Goal: Book appointment/travel/reservation

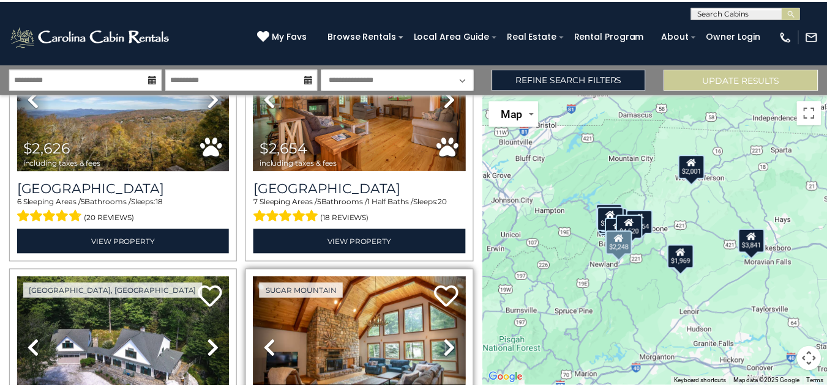
scroll to position [549, 0]
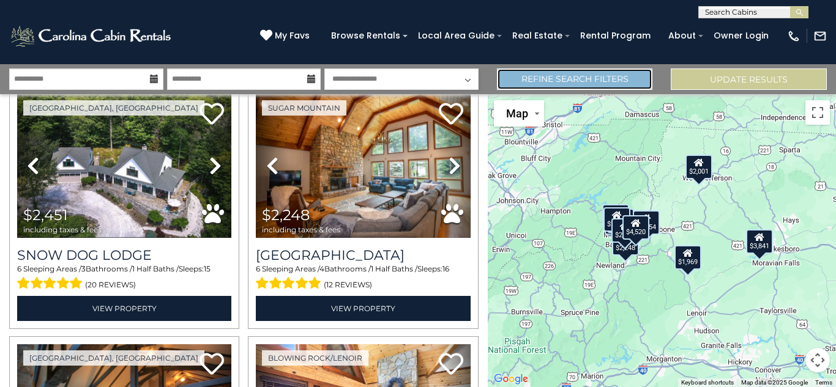
click at [597, 78] on link "Refine Search Filters" at bounding box center [575, 79] width 156 height 21
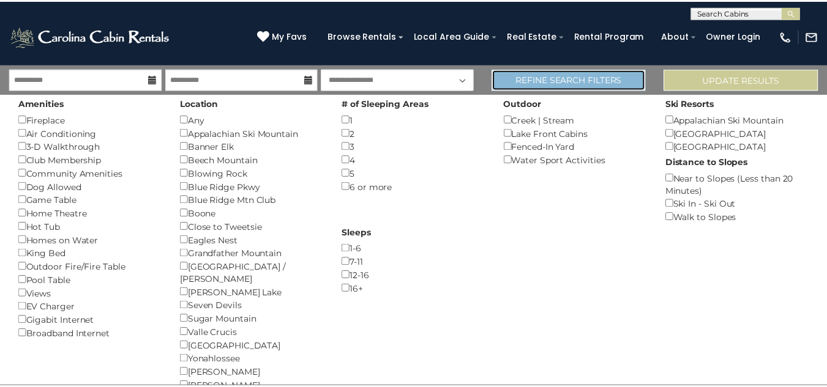
scroll to position [546, 0]
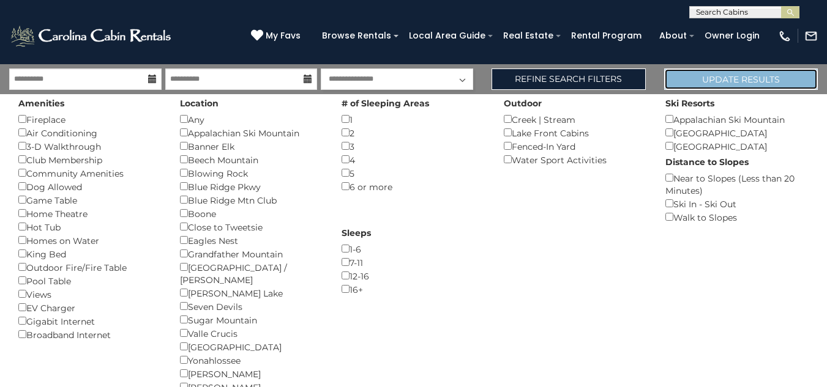
click at [711, 83] on button "Update Results" at bounding box center [741, 79] width 154 height 21
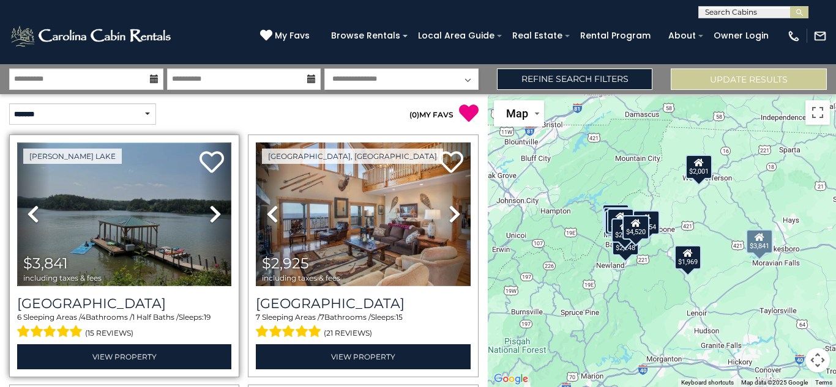
click at [133, 239] on img at bounding box center [124, 215] width 214 height 144
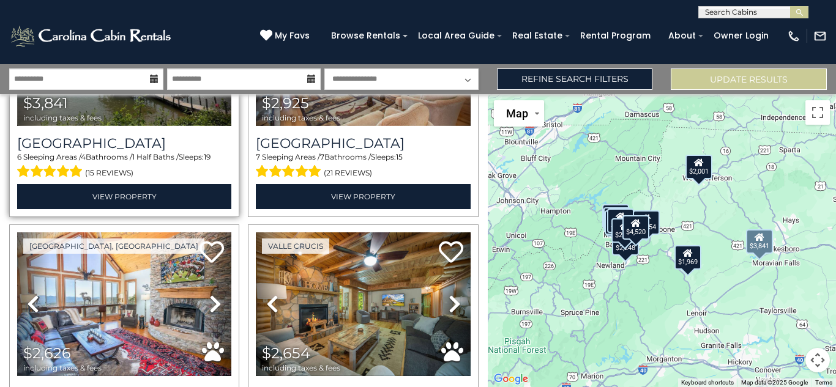
scroll to position [184, 0]
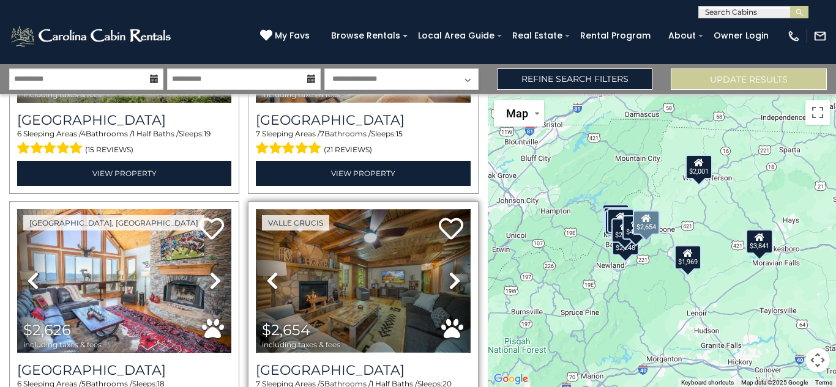
click at [399, 289] on img at bounding box center [363, 281] width 214 height 144
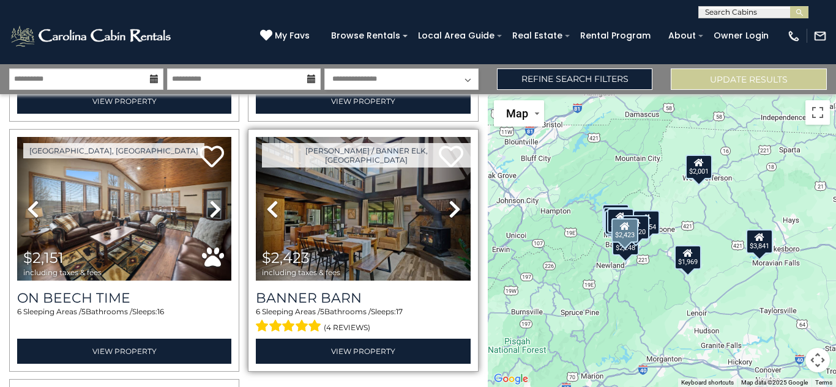
scroll to position [1285, 0]
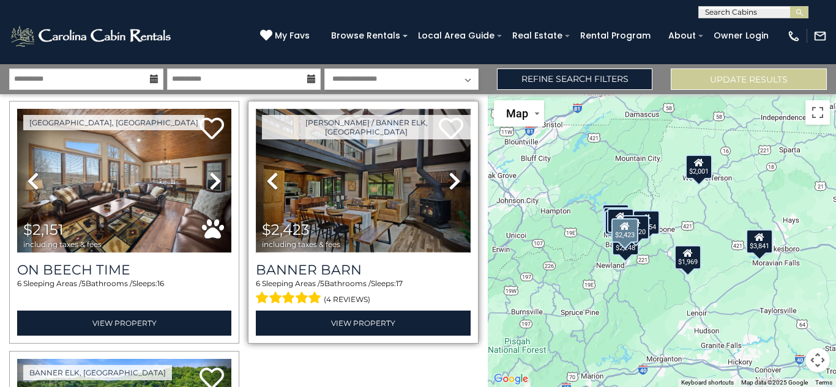
click at [373, 199] on img at bounding box center [363, 181] width 214 height 144
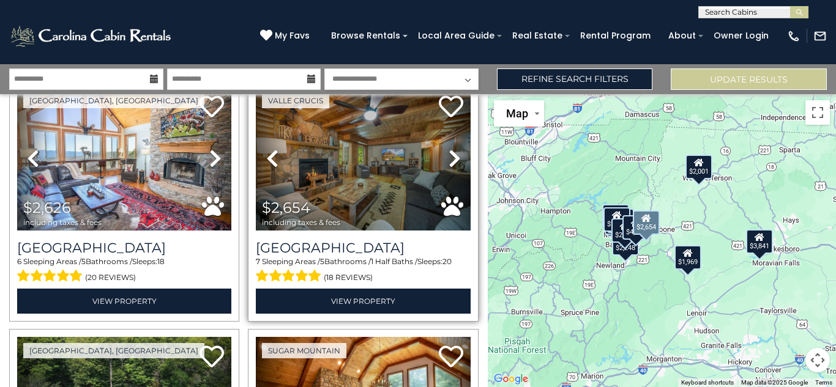
scroll to position [245, 0]
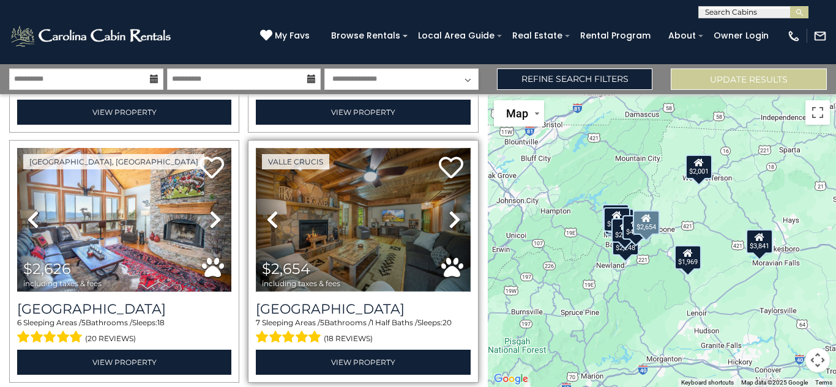
click at [367, 227] on img at bounding box center [363, 220] width 214 height 144
click at [377, 266] on img at bounding box center [363, 220] width 214 height 144
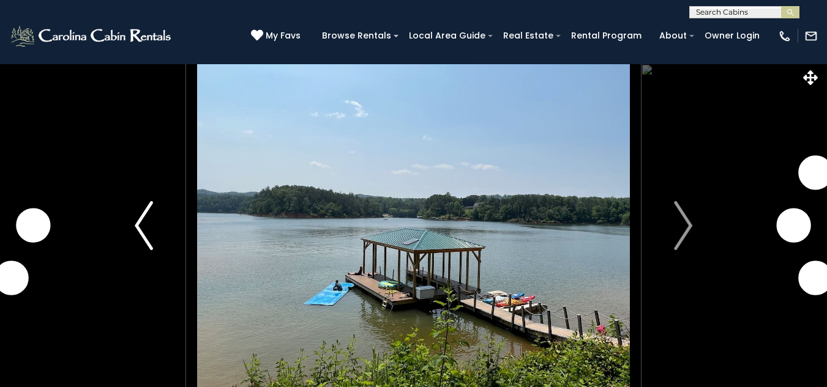
click at [137, 217] on img "Previous" at bounding box center [144, 225] width 18 height 49
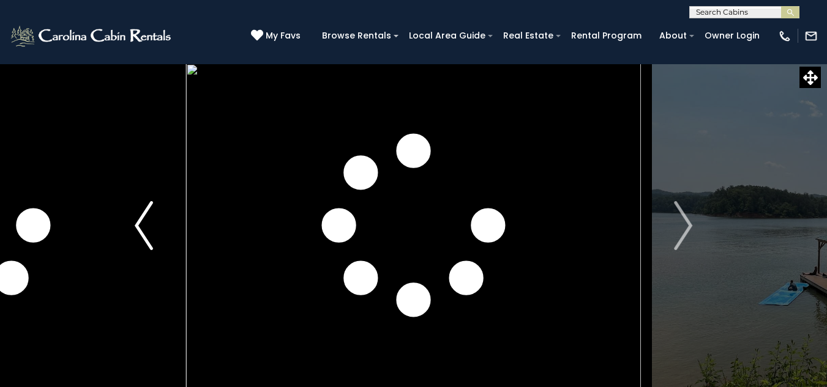
click at [165, 237] on button "Previous" at bounding box center [144, 226] width 84 height 324
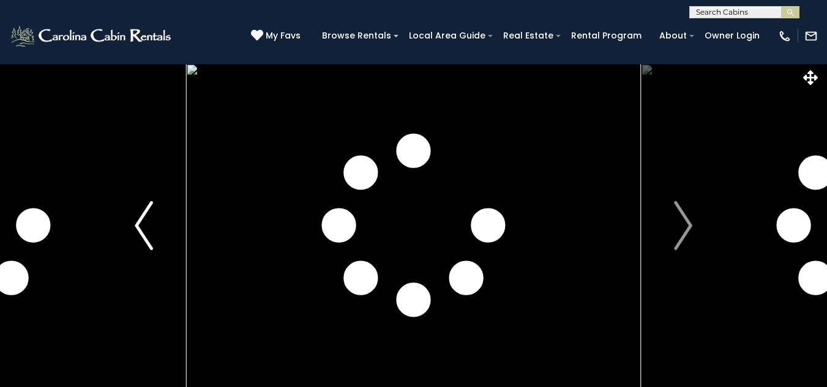
click at [165, 237] on button "Previous" at bounding box center [144, 226] width 84 height 324
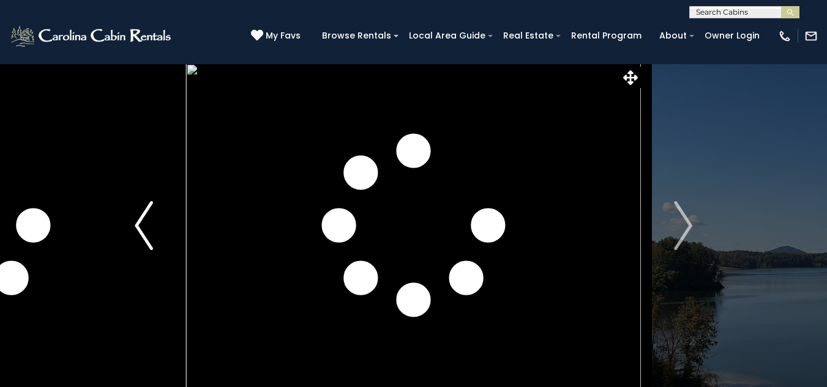
click at [163, 237] on button "Previous" at bounding box center [144, 226] width 84 height 324
click at [163, 235] on button "Previous" at bounding box center [144, 226] width 84 height 324
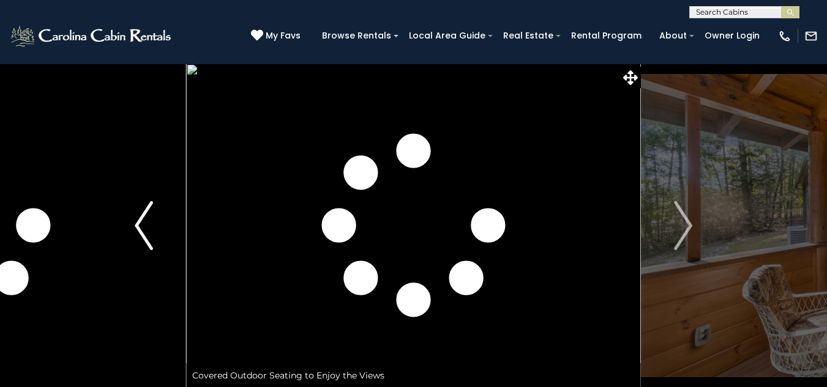
click at [156, 235] on button "Previous" at bounding box center [144, 226] width 84 height 324
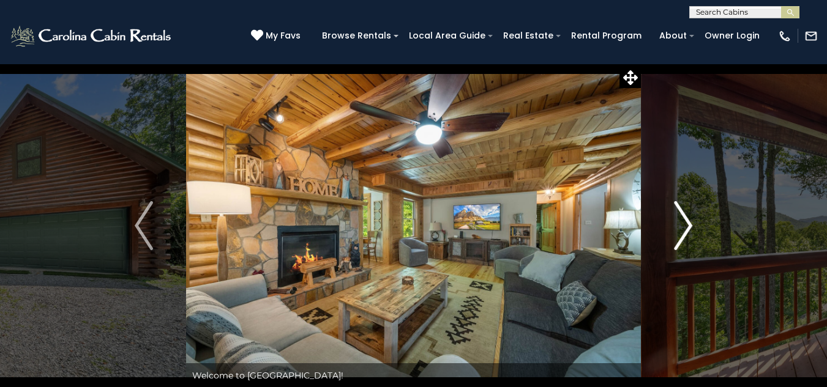
click at [680, 240] on img "Next" at bounding box center [683, 225] width 18 height 49
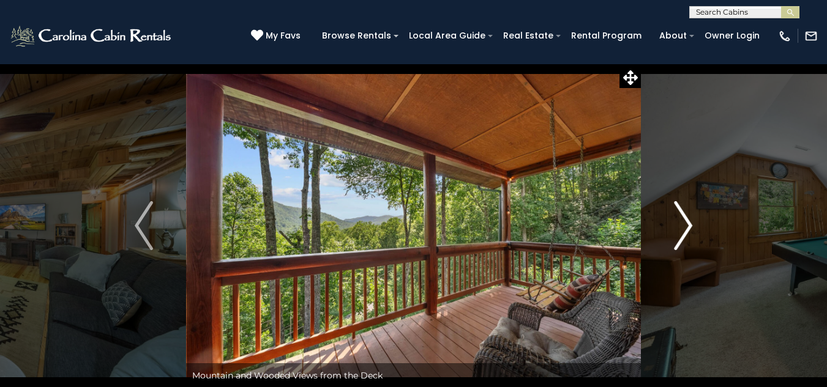
click at [681, 234] on img "Next" at bounding box center [683, 225] width 18 height 49
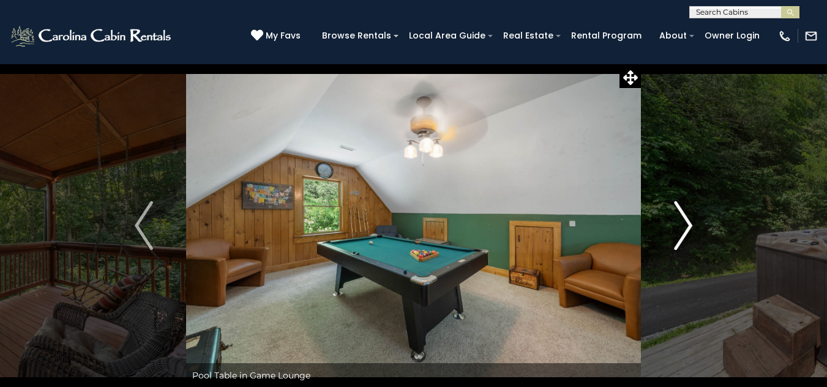
click at [680, 234] on img "Next" at bounding box center [683, 225] width 18 height 49
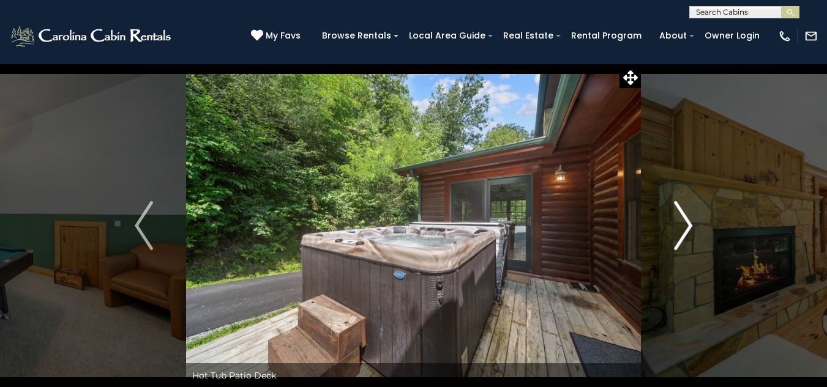
click at [680, 234] on img "Next" at bounding box center [683, 225] width 18 height 49
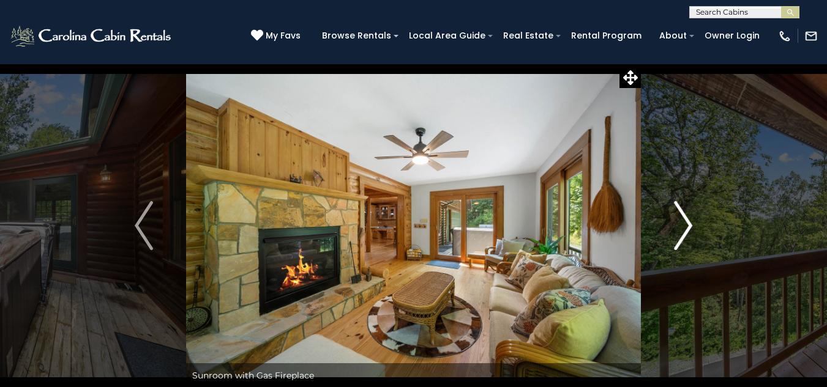
click at [685, 227] on img "Next" at bounding box center [683, 225] width 18 height 49
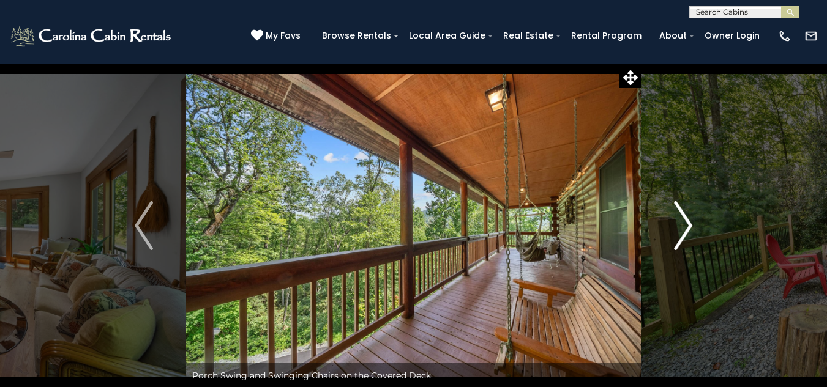
click at [685, 227] on img "Next" at bounding box center [683, 225] width 18 height 49
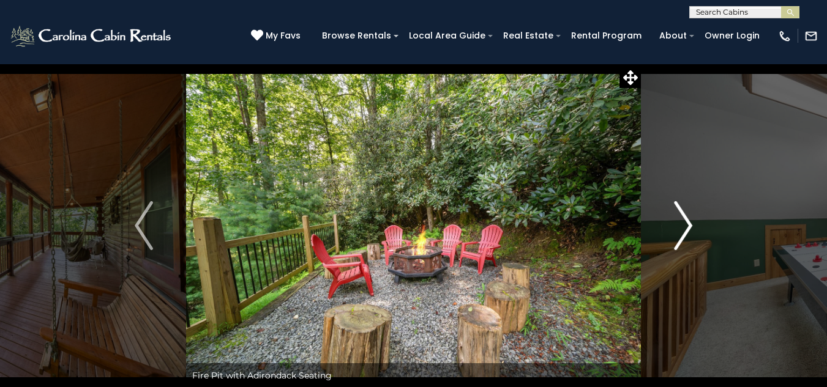
click at [681, 229] on img "Next" at bounding box center [683, 225] width 18 height 49
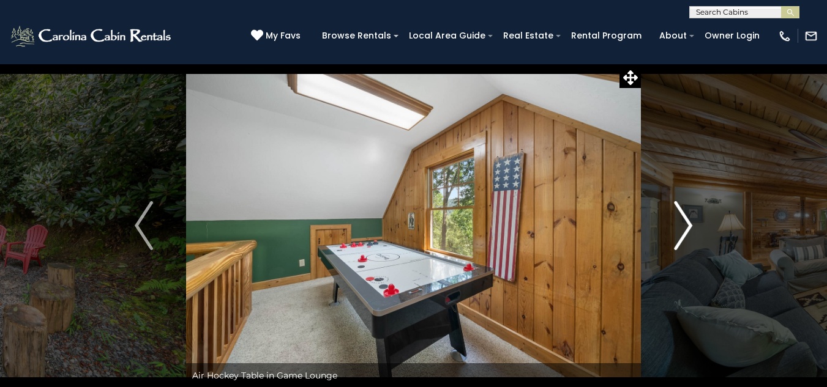
click at [681, 229] on img "Next" at bounding box center [683, 225] width 18 height 49
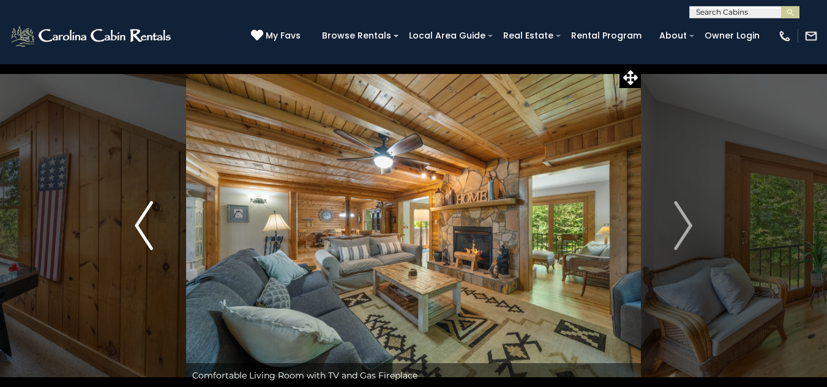
click at [135, 222] on img "Previous" at bounding box center [144, 225] width 18 height 49
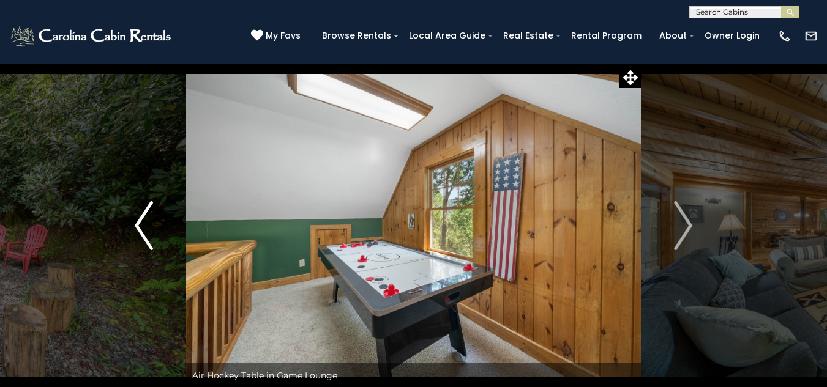
click at [136, 222] on img "Previous" at bounding box center [144, 225] width 18 height 49
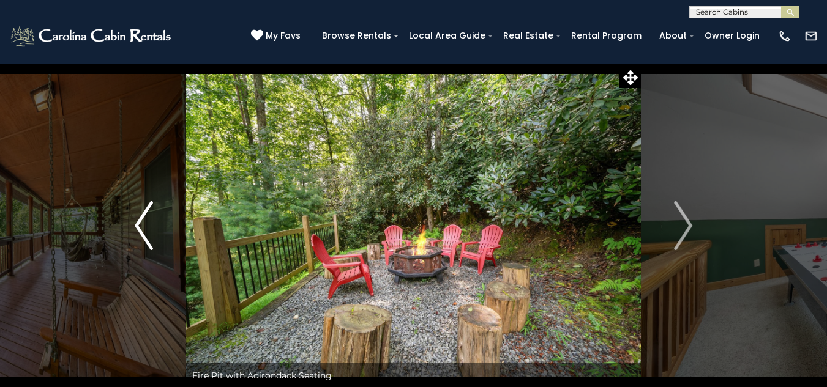
click at [136, 222] on img "Previous" at bounding box center [144, 225] width 18 height 49
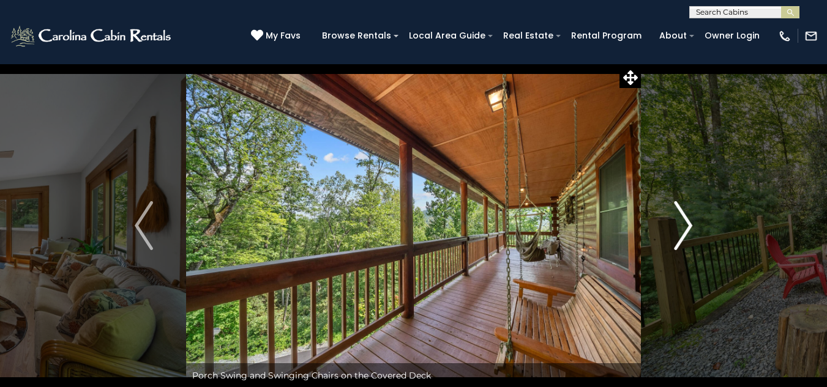
click at [677, 221] on img "Next" at bounding box center [683, 225] width 18 height 49
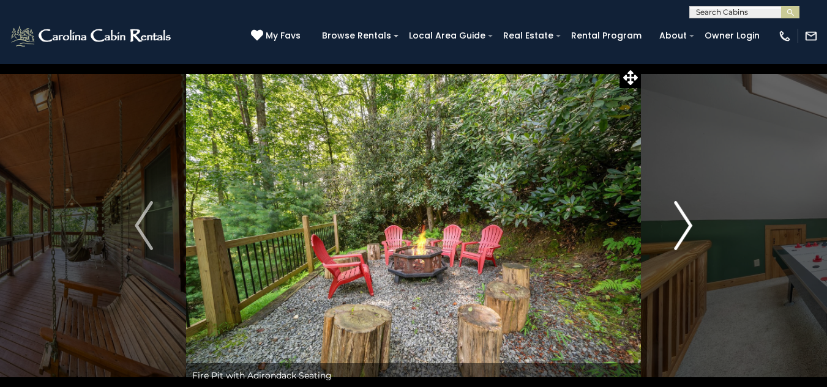
click at [669, 221] on button "Next" at bounding box center [683, 226] width 84 height 324
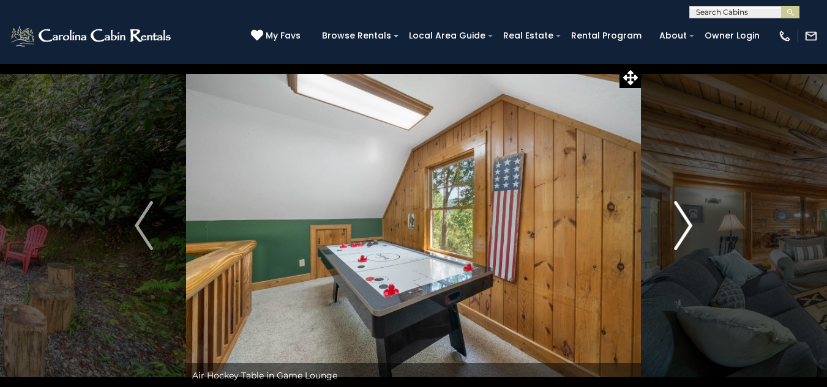
click at [669, 221] on button "Next" at bounding box center [683, 226] width 84 height 324
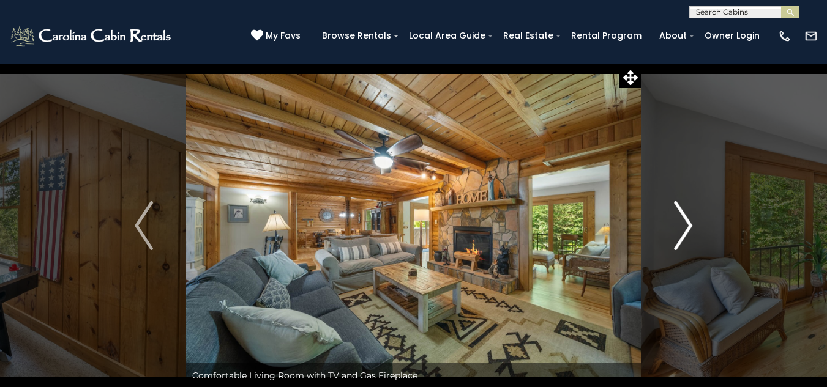
click at [690, 225] on img "Next" at bounding box center [683, 225] width 18 height 49
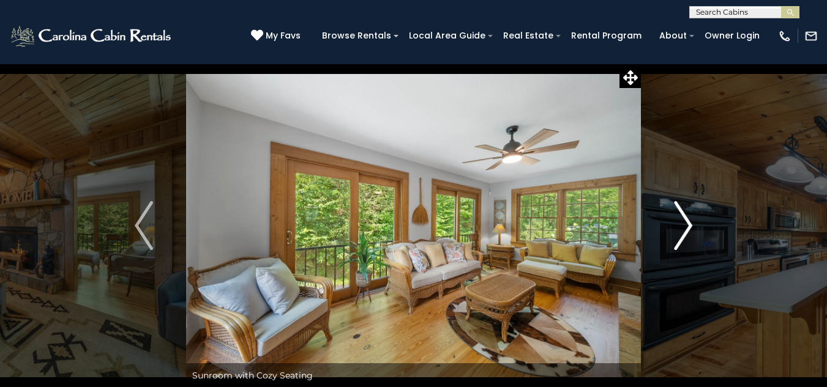
click at [673, 228] on button "Next" at bounding box center [683, 226] width 84 height 324
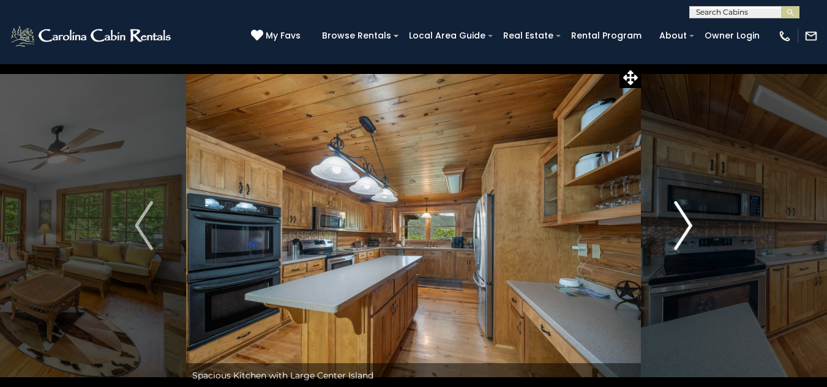
click at [673, 228] on button "Next" at bounding box center [683, 226] width 84 height 324
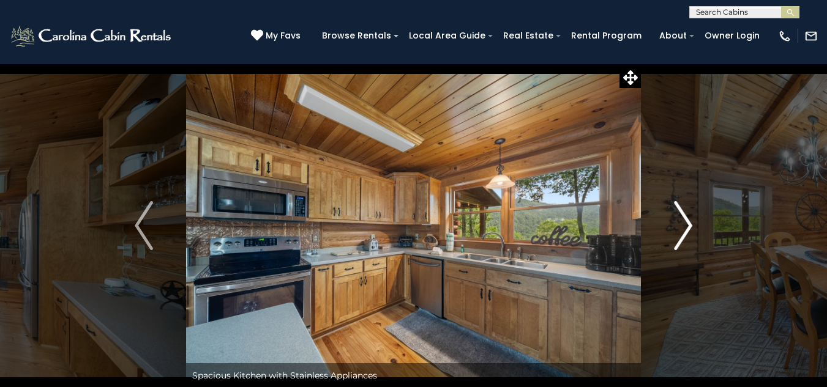
click at [673, 228] on button "Next" at bounding box center [683, 226] width 84 height 324
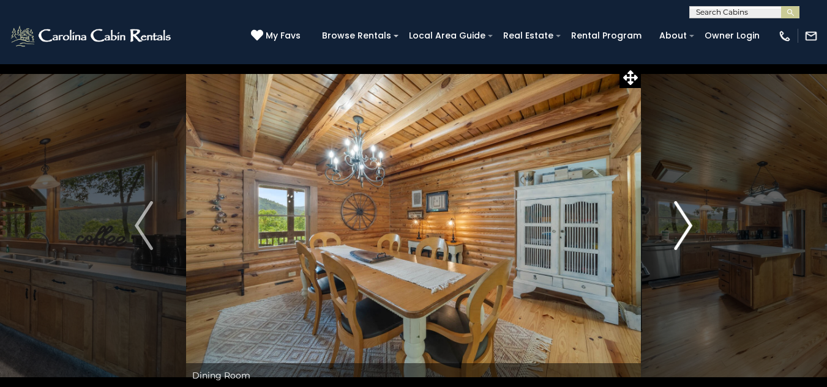
click at [673, 226] on button "Next" at bounding box center [683, 226] width 84 height 324
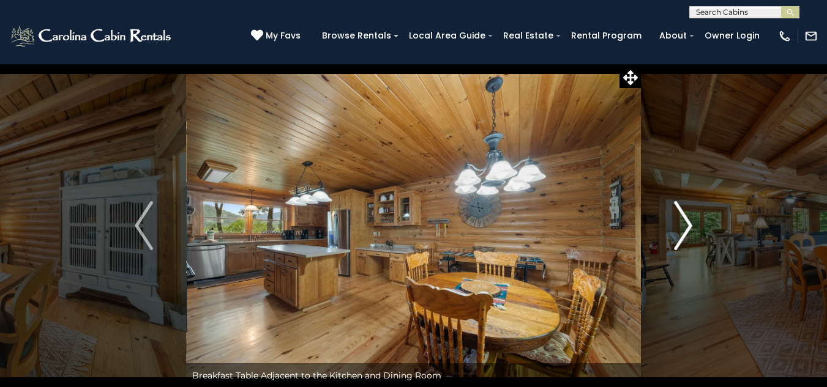
click at [672, 226] on button "Next" at bounding box center [683, 226] width 84 height 324
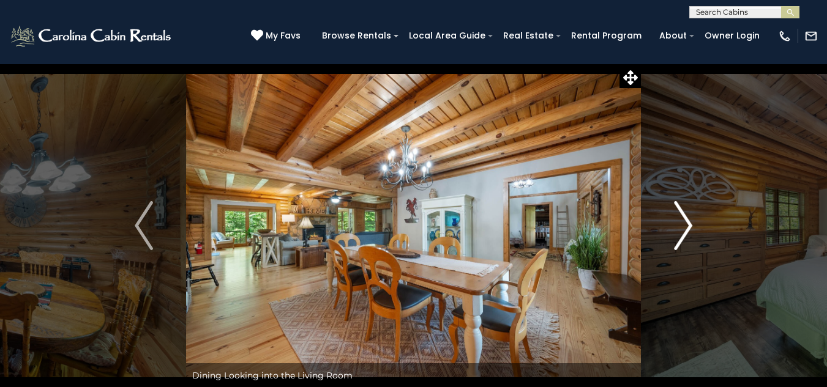
click at [665, 226] on button "Next" at bounding box center [683, 226] width 84 height 324
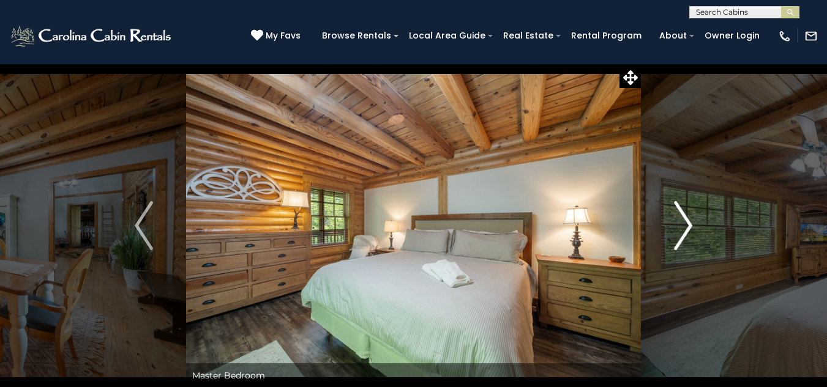
click at [665, 226] on button "Next" at bounding box center [683, 226] width 84 height 324
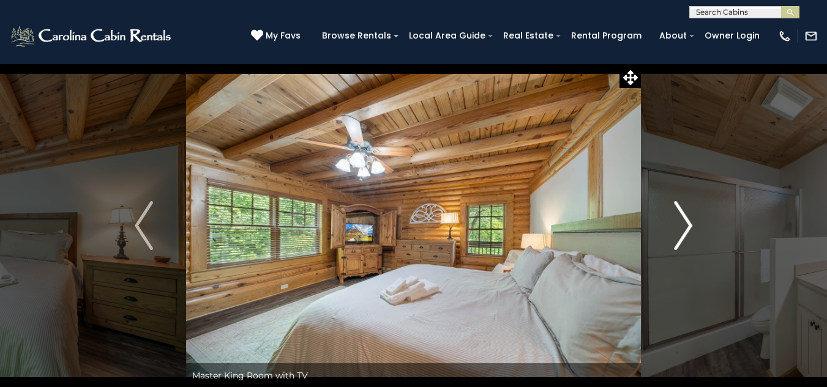
click at [665, 226] on button "Next" at bounding box center [683, 226] width 84 height 324
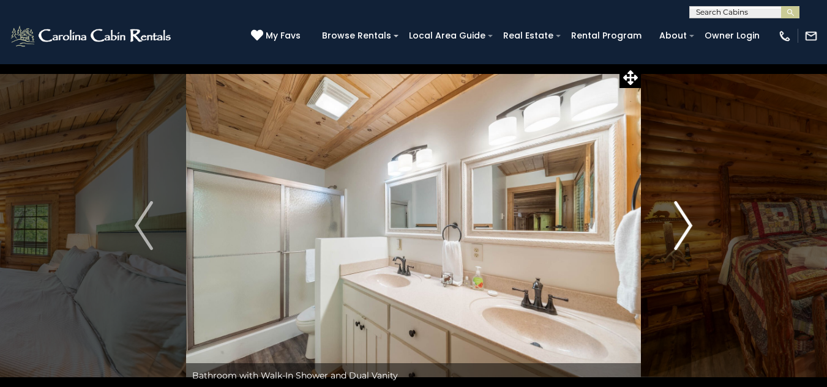
click at [665, 226] on button "Next" at bounding box center [683, 226] width 84 height 324
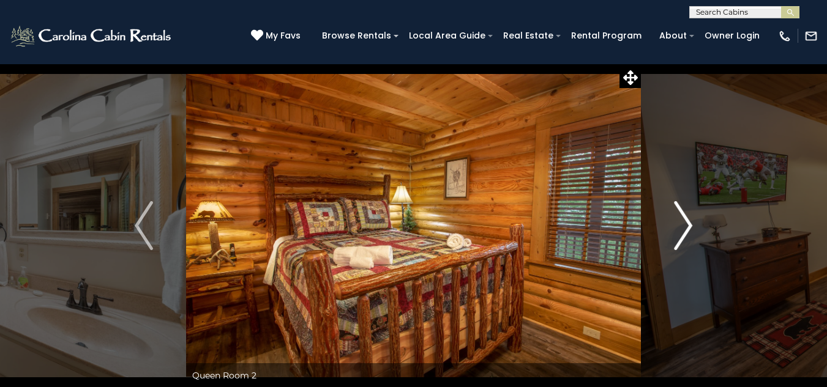
click at [665, 226] on button "Next" at bounding box center [683, 226] width 84 height 324
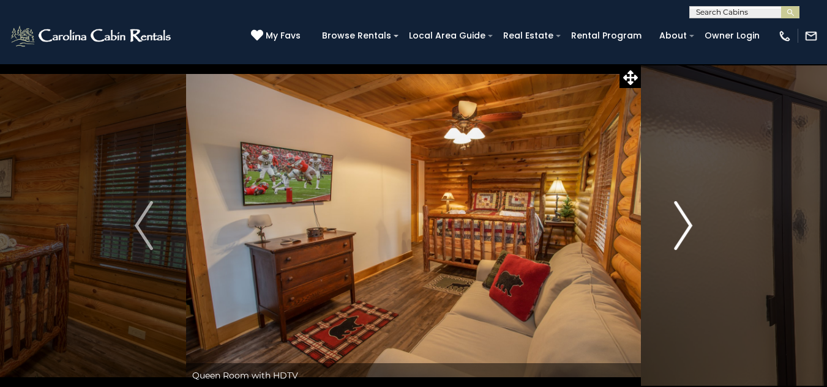
click at [665, 226] on button "Next" at bounding box center [683, 226] width 84 height 324
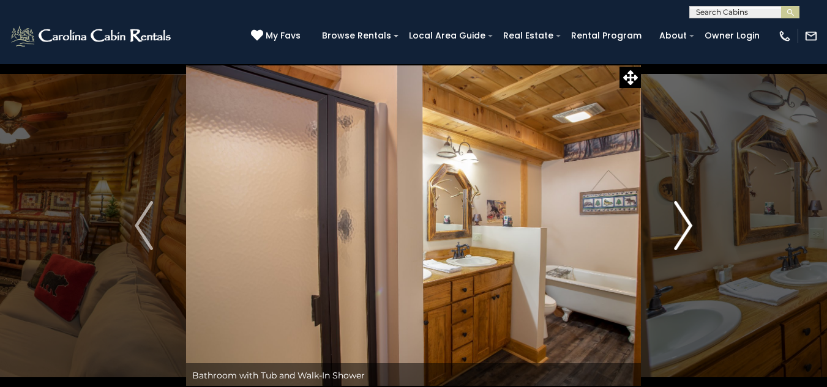
click at [665, 226] on button "Next" at bounding box center [683, 226] width 84 height 324
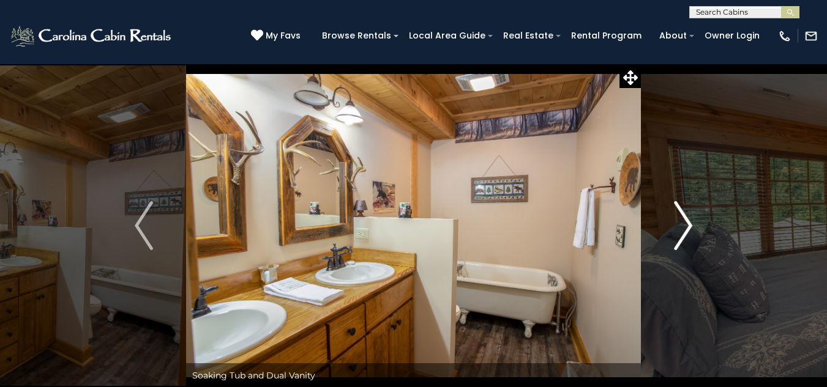
click at [665, 226] on button "Next" at bounding box center [683, 226] width 84 height 324
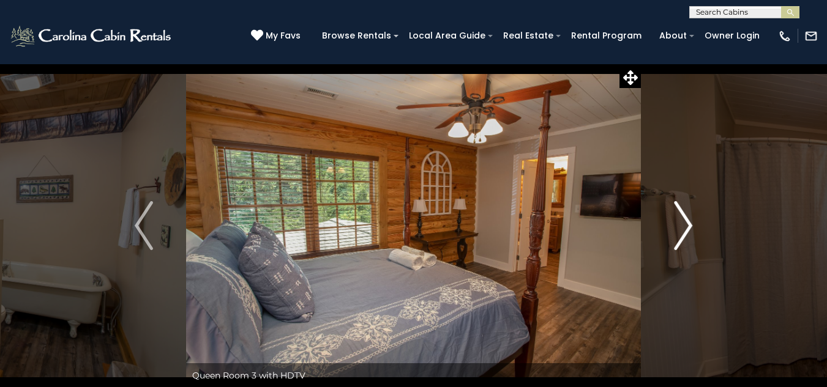
click at [665, 226] on button "Next" at bounding box center [683, 226] width 84 height 324
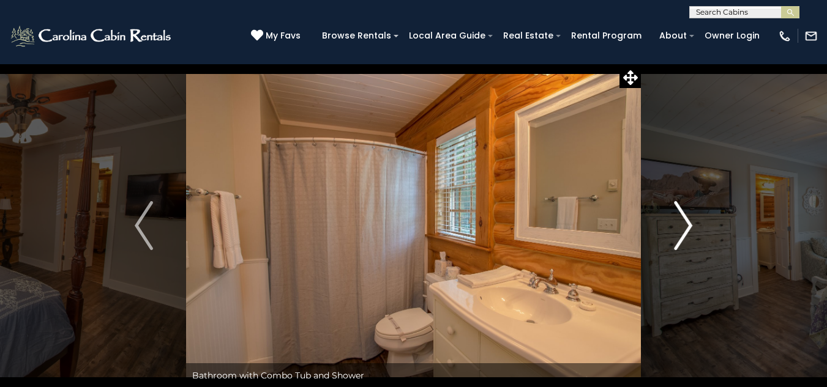
click at [665, 226] on button "Next" at bounding box center [683, 226] width 84 height 324
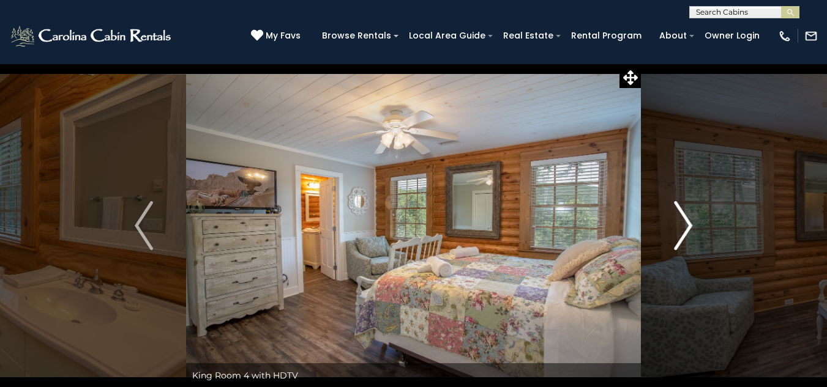
click at [665, 226] on button "Next" at bounding box center [683, 226] width 84 height 324
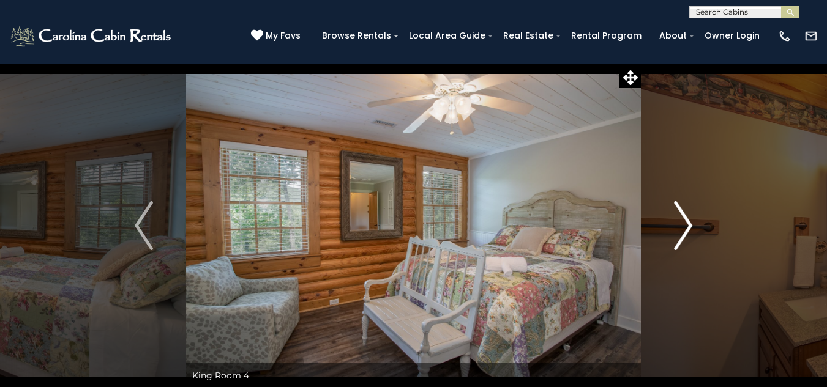
click at [665, 226] on button "Next" at bounding box center [683, 226] width 84 height 324
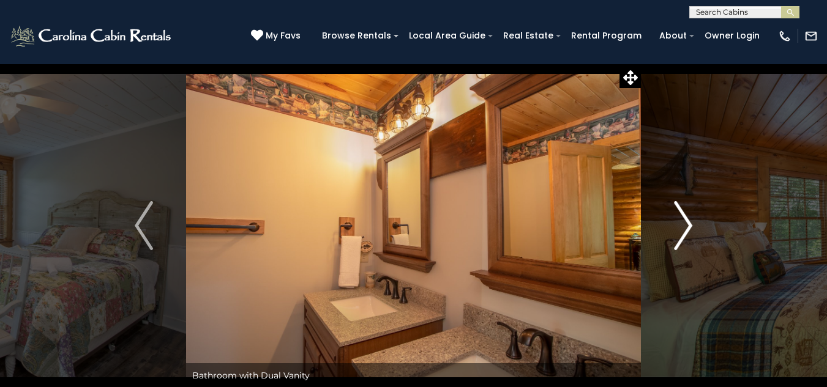
click at [665, 226] on button "Next" at bounding box center [683, 226] width 84 height 324
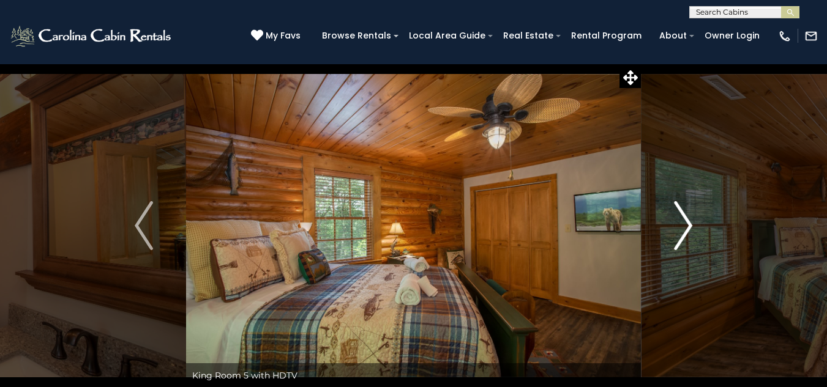
click at [665, 226] on button "Next" at bounding box center [683, 226] width 84 height 324
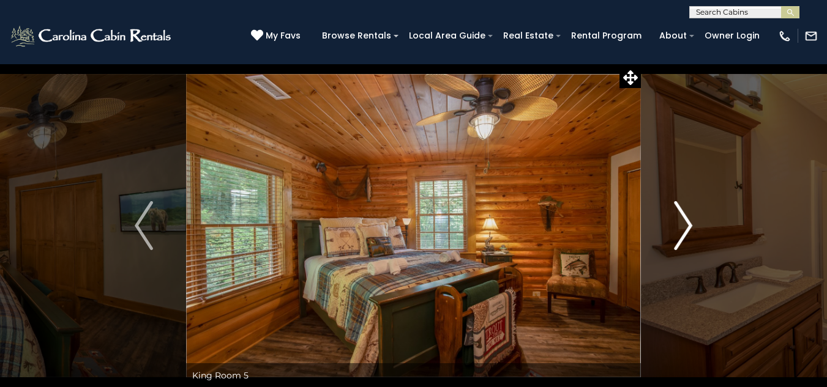
click at [669, 226] on button "Next" at bounding box center [683, 226] width 84 height 324
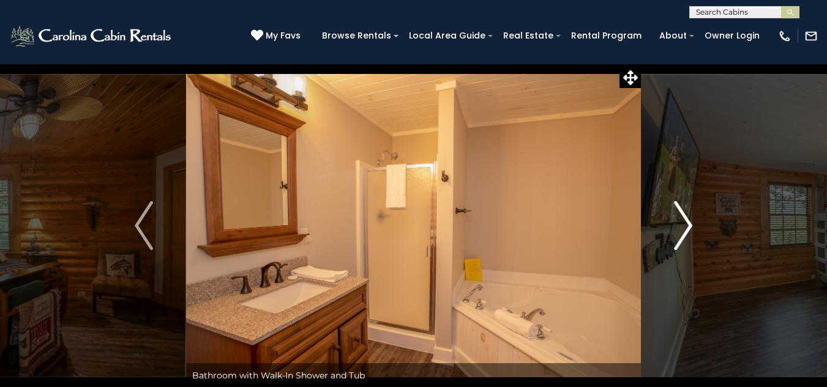
click at [670, 226] on button "Next" at bounding box center [683, 226] width 84 height 324
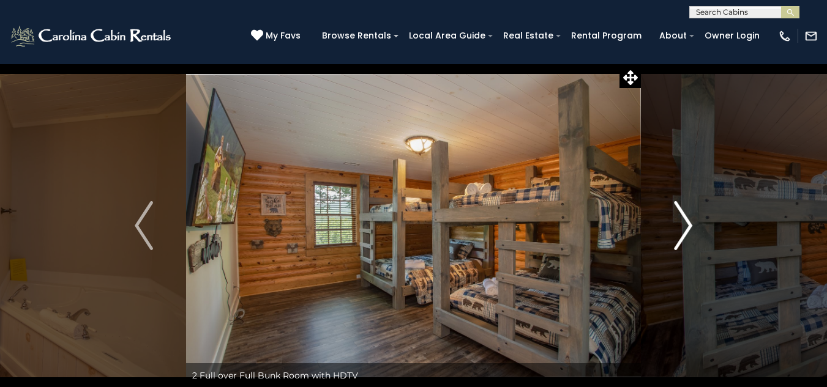
click at [703, 240] on button "Next" at bounding box center [683, 226] width 84 height 324
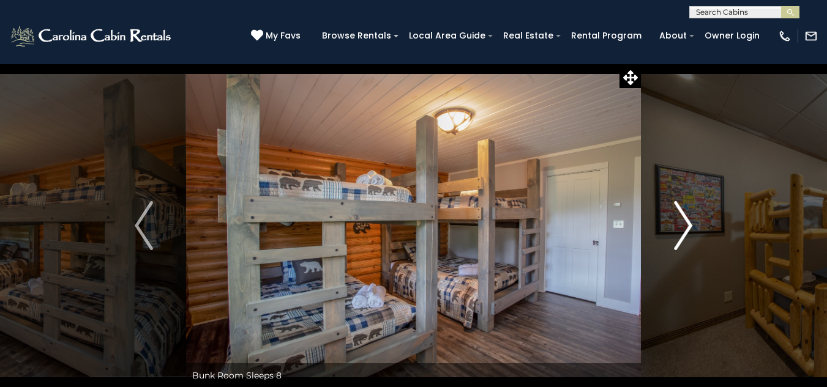
click at [706, 241] on button "Next" at bounding box center [683, 226] width 84 height 324
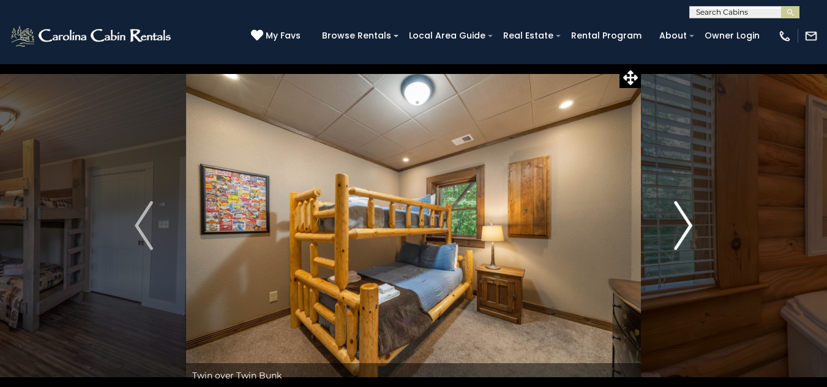
click at [706, 241] on button "Next" at bounding box center [683, 226] width 84 height 324
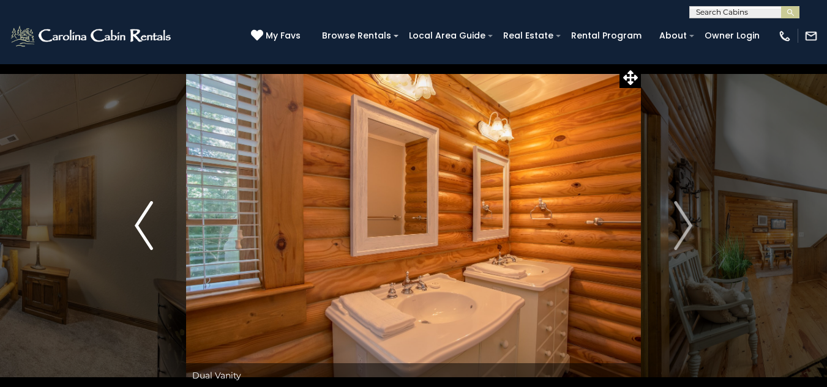
click at [148, 220] on img "Previous" at bounding box center [144, 225] width 18 height 49
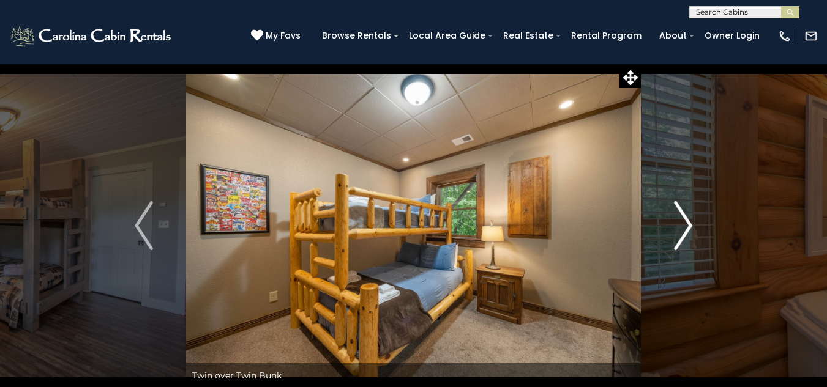
click at [688, 253] on button "Next" at bounding box center [683, 226] width 84 height 324
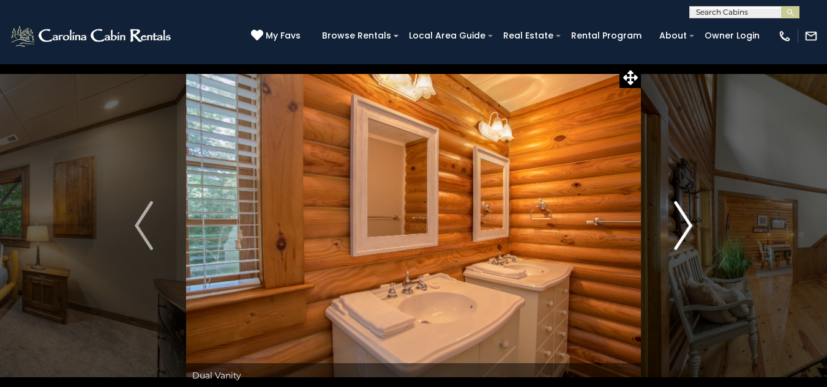
click at [685, 249] on img "Next" at bounding box center [683, 225] width 18 height 49
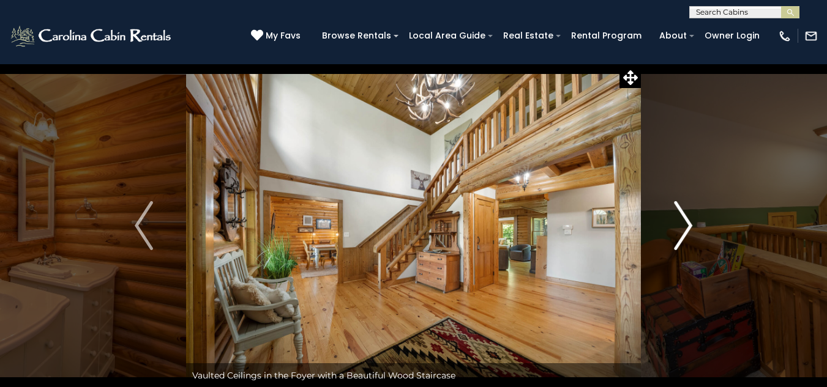
click at [676, 242] on img "Next" at bounding box center [683, 225] width 18 height 49
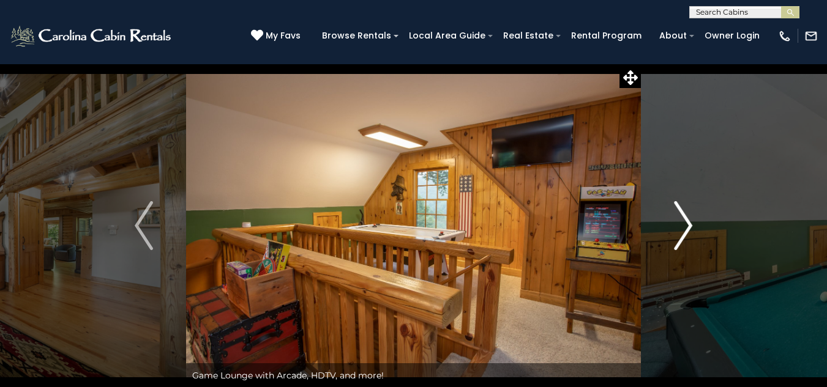
click at [676, 241] on img "Next" at bounding box center [683, 225] width 18 height 49
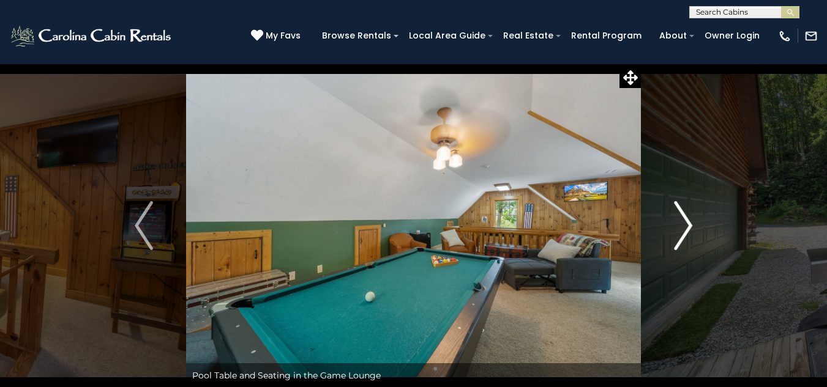
click at [675, 241] on img "Next" at bounding box center [683, 225] width 18 height 49
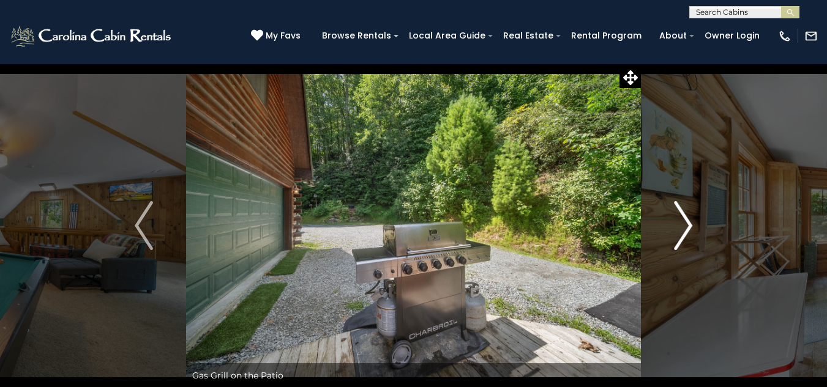
click at [675, 241] on img "Next" at bounding box center [683, 225] width 18 height 49
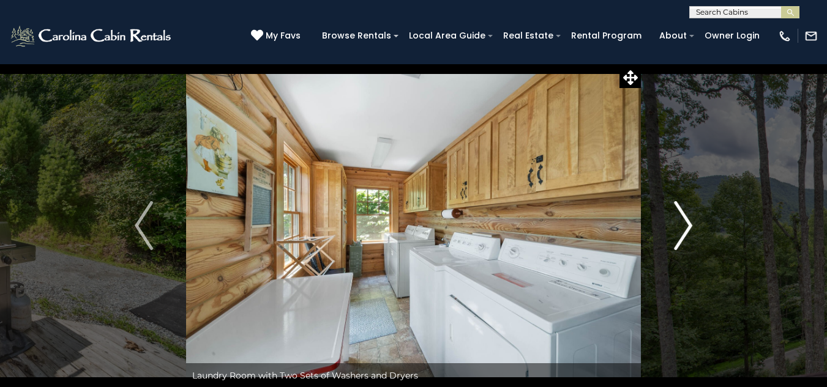
click at [675, 241] on img "Next" at bounding box center [683, 225] width 18 height 49
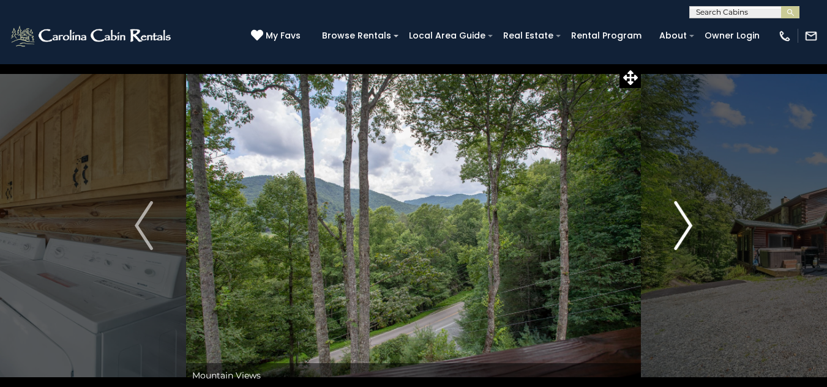
click at [694, 234] on button "Next" at bounding box center [683, 226] width 84 height 324
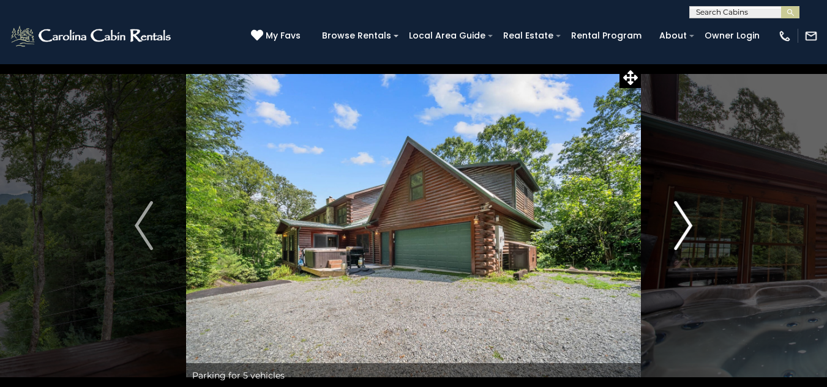
click at [694, 234] on button "Next" at bounding box center [683, 226] width 84 height 324
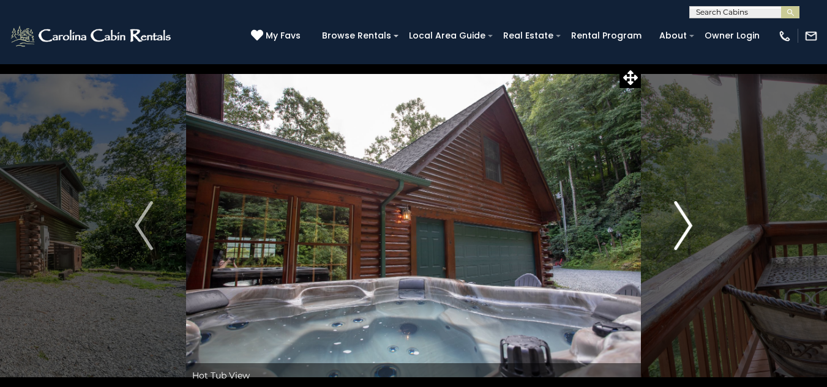
click at [694, 234] on button "Next" at bounding box center [683, 226] width 84 height 324
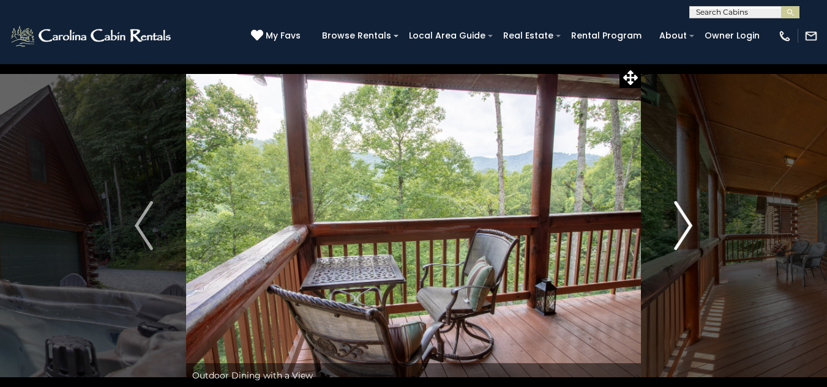
click at [693, 233] on button "Next" at bounding box center [683, 226] width 84 height 324
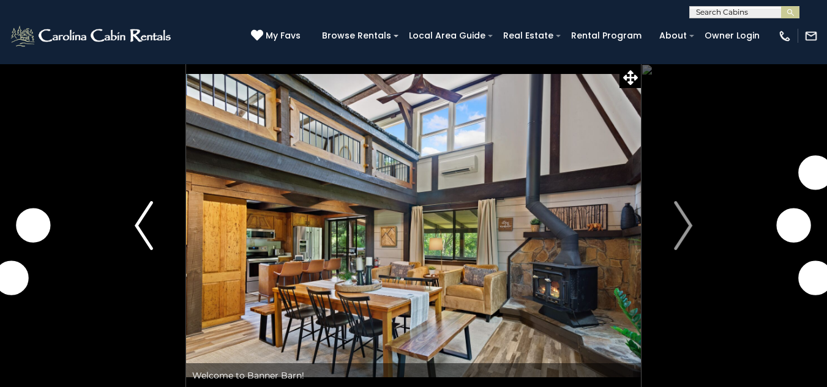
click at [152, 233] on img "Previous" at bounding box center [144, 225] width 18 height 49
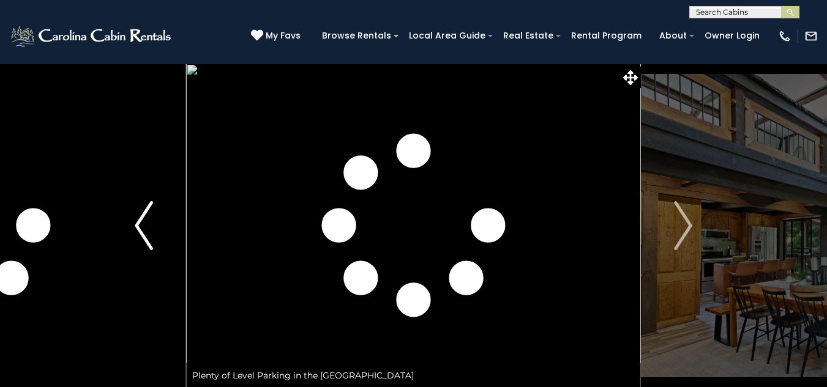
click at [151, 233] on img "Previous" at bounding box center [144, 225] width 18 height 49
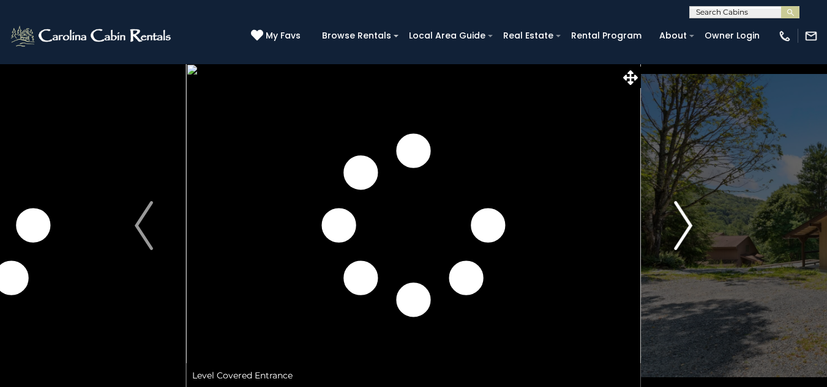
click at [666, 240] on button "Next" at bounding box center [683, 226] width 84 height 324
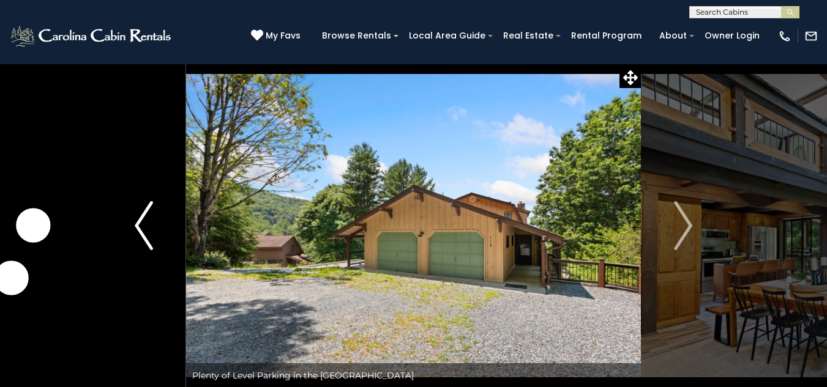
click at [145, 244] on img "Previous" at bounding box center [144, 225] width 18 height 49
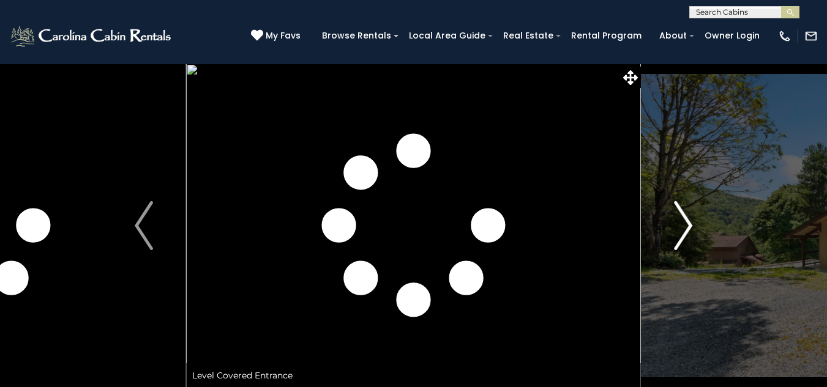
click at [690, 234] on img "Next" at bounding box center [683, 225] width 18 height 49
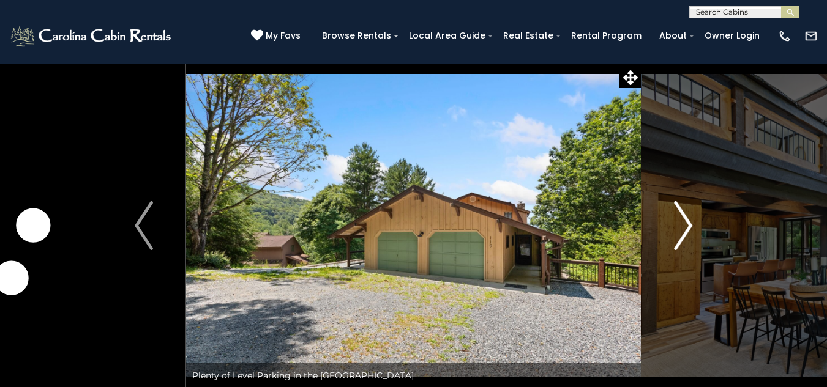
click at [697, 234] on button "Next" at bounding box center [683, 226] width 84 height 324
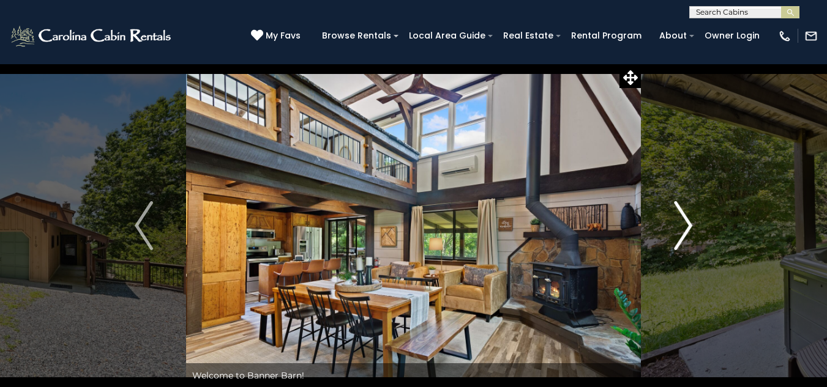
click at [679, 234] on img "Next" at bounding box center [683, 225] width 18 height 49
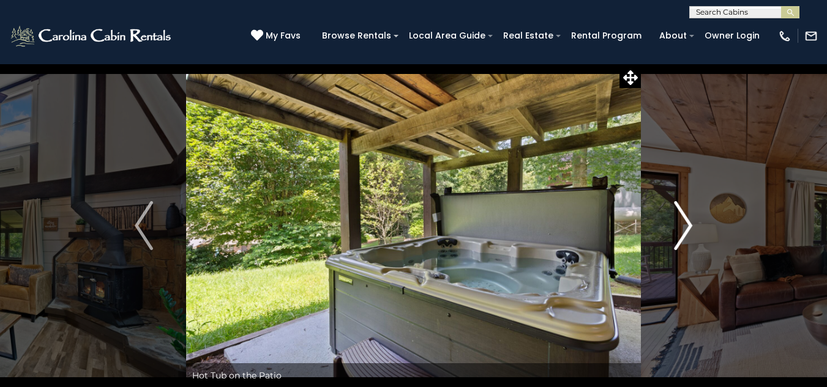
click at [676, 229] on img "Next" at bounding box center [683, 225] width 18 height 49
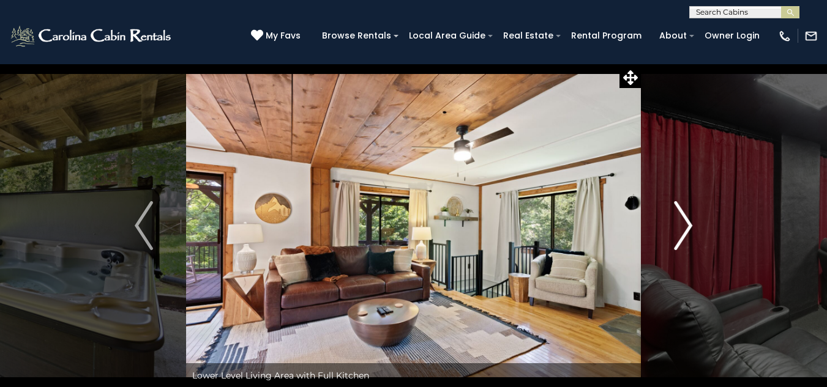
click at [677, 232] on img "Next" at bounding box center [683, 225] width 18 height 49
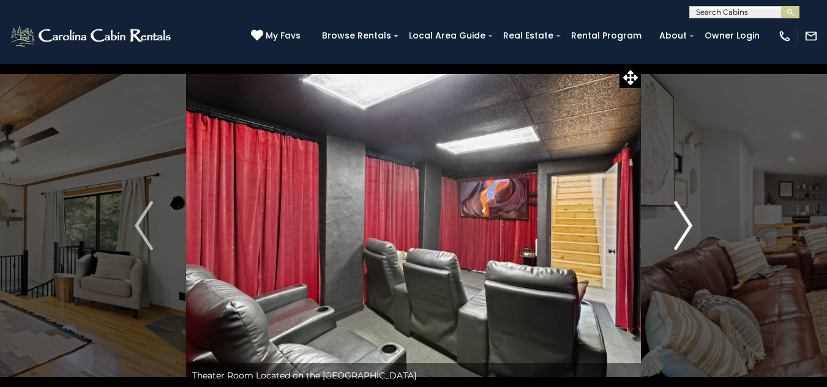
click at [685, 229] on img "Next" at bounding box center [683, 225] width 18 height 49
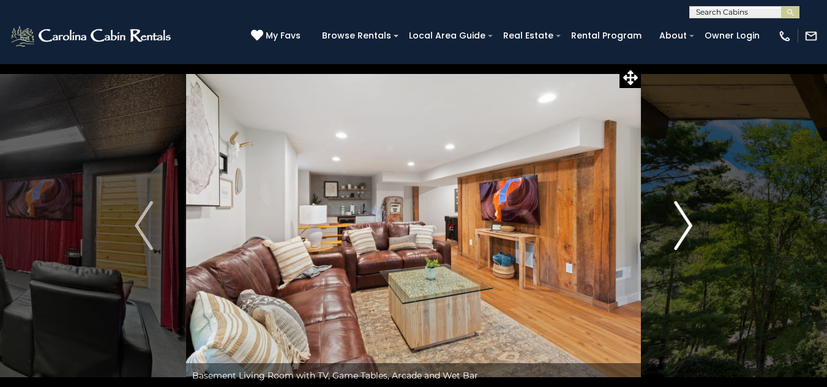
click at [685, 229] on img "Next" at bounding box center [683, 225] width 18 height 49
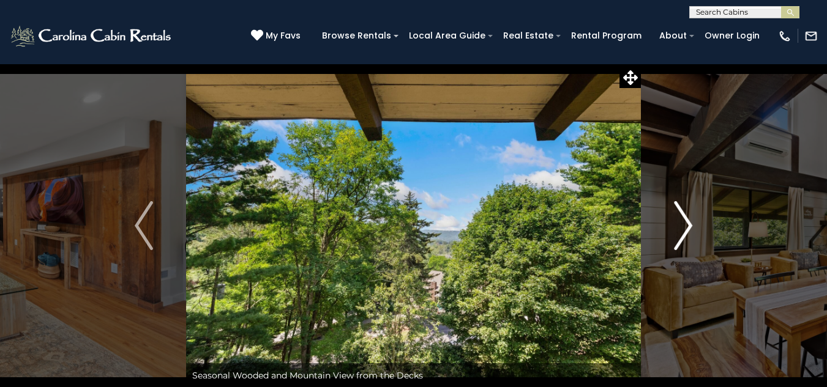
click at [667, 248] on button "Next" at bounding box center [683, 226] width 84 height 324
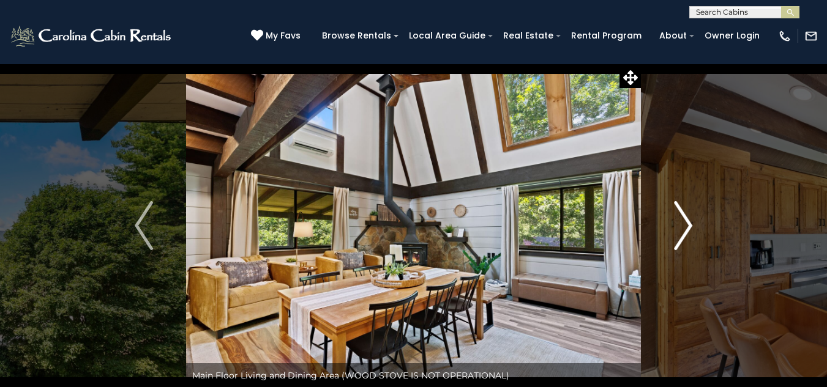
click at [677, 248] on img "Next" at bounding box center [683, 225] width 18 height 49
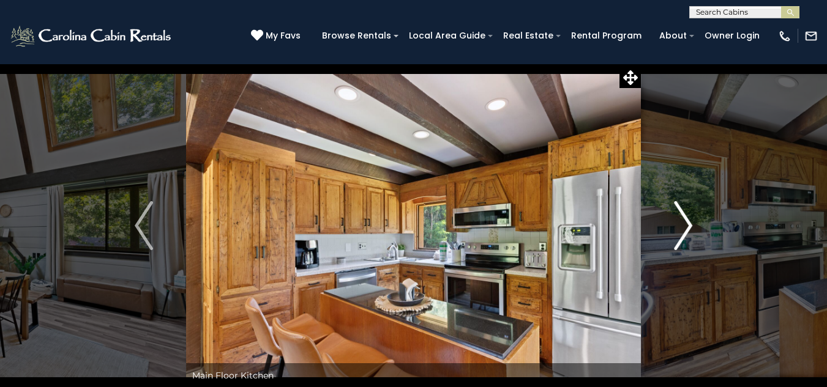
click at [676, 243] on img "Next" at bounding box center [683, 225] width 18 height 49
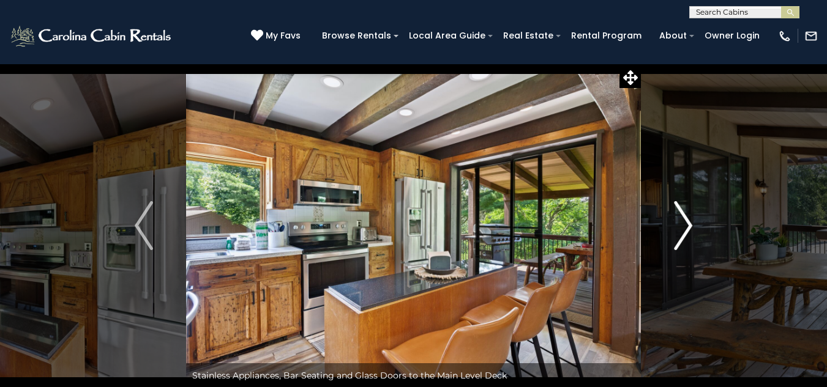
click at [676, 243] on img "Next" at bounding box center [683, 225] width 18 height 49
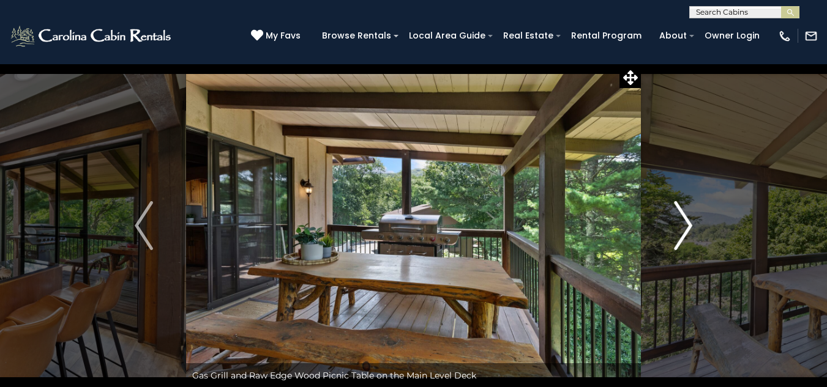
click at [676, 243] on img "Next" at bounding box center [683, 225] width 18 height 49
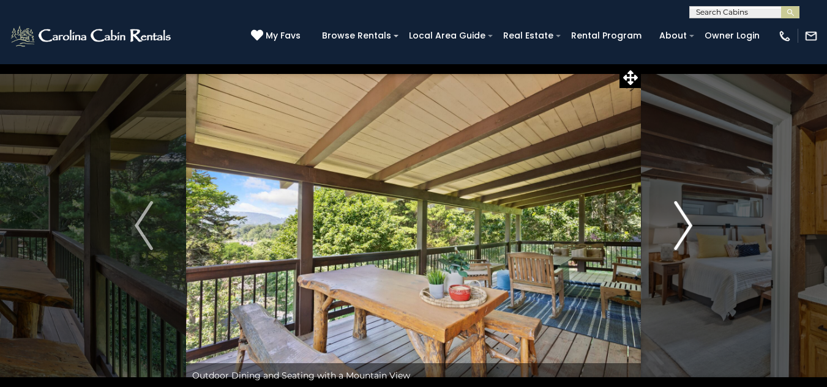
click at [676, 244] on img "Next" at bounding box center [683, 225] width 18 height 49
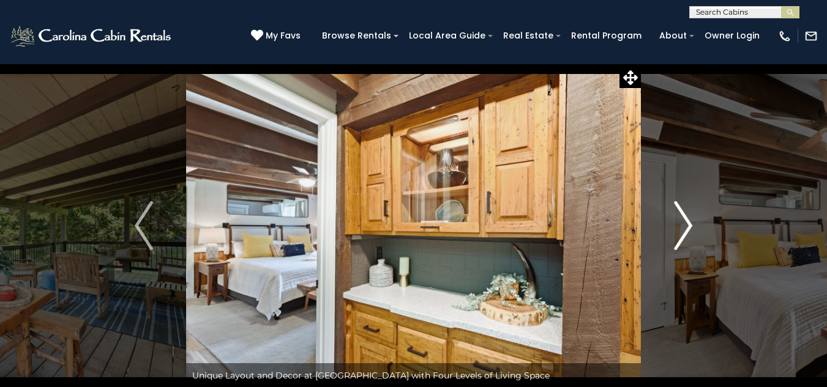
click at [676, 244] on img "Next" at bounding box center [683, 225] width 18 height 49
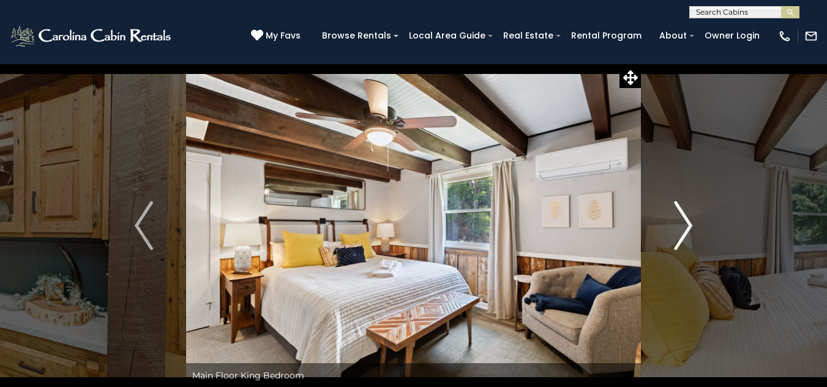
click at [676, 244] on img "Next" at bounding box center [683, 225] width 18 height 49
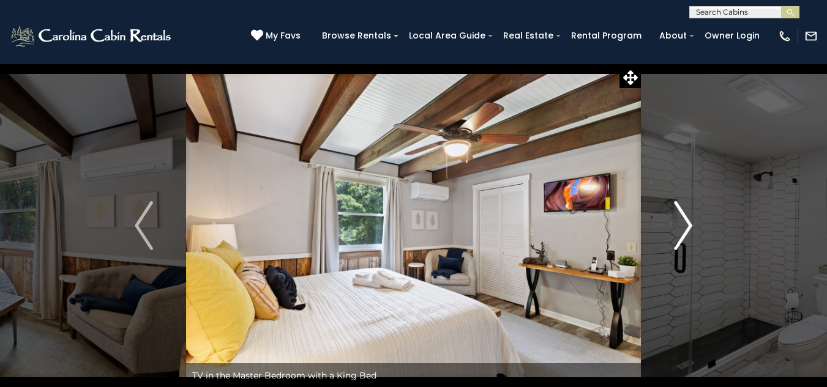
click at [676, 244] on img "Next" at bounding box center [683, 225] width 18 height 49
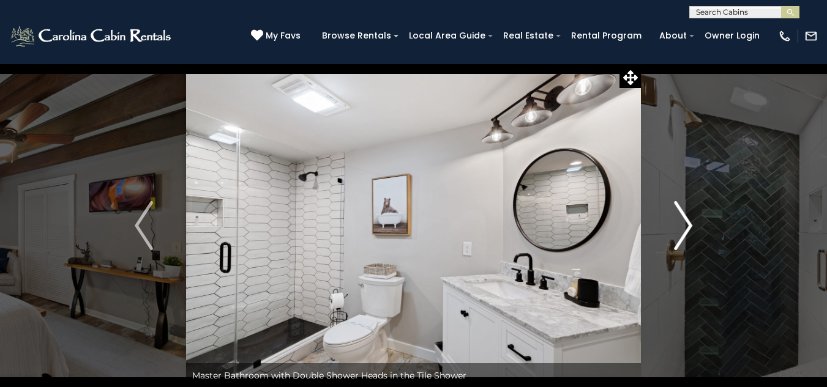
click at [676, 244] on img "Next" at bounding box center [683, 225] width 18 height 49
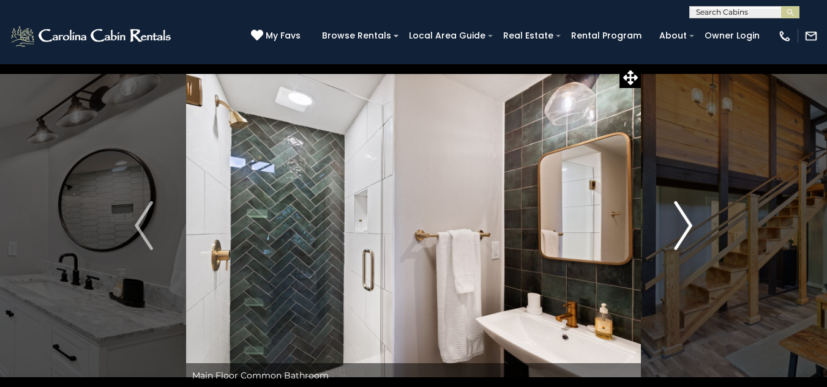
click at [676, 244] on img "Next" at bounding box center [683, 225] width 18 height 49
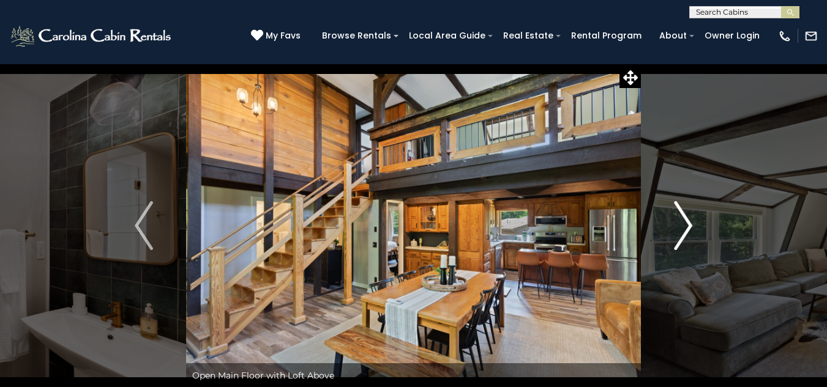
click at [676, 244] on img "Next" at bounding box center [683, 225] width 18 height 49
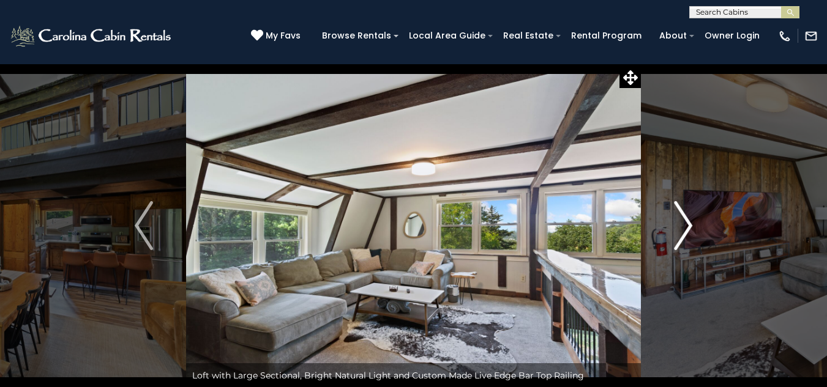
click at [683, 233] on img "Next" at bounding box center [683, 225] width 18 height 49
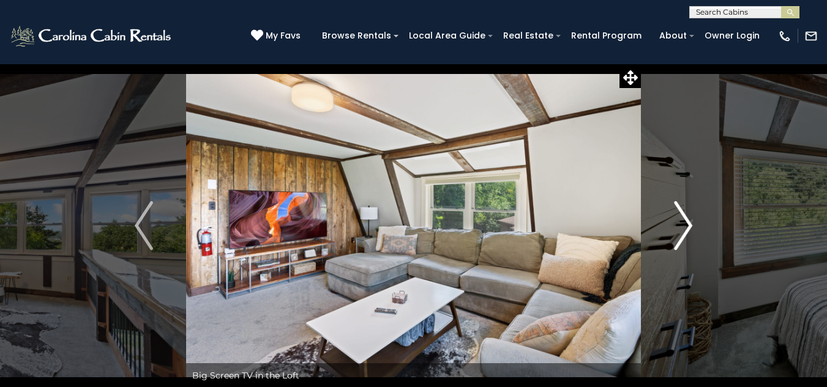
click at [683, 233] on img "Next" at bounding box center [683, 225] width 18 height 49
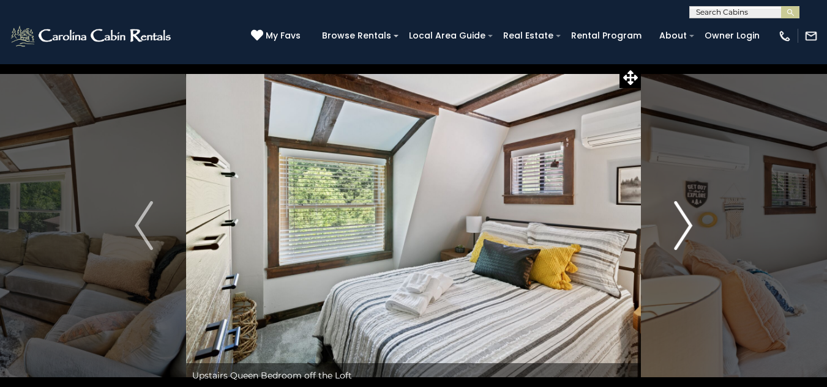
click at [682, 233] on img "Next" at bounding box center [683, 225] width 18 height 49
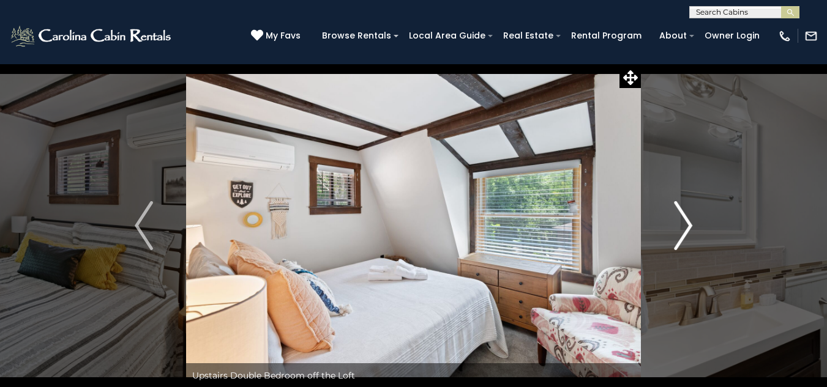
click at [682, 233] on img "Next" at bounding box center [683, 225] width 18 height 49
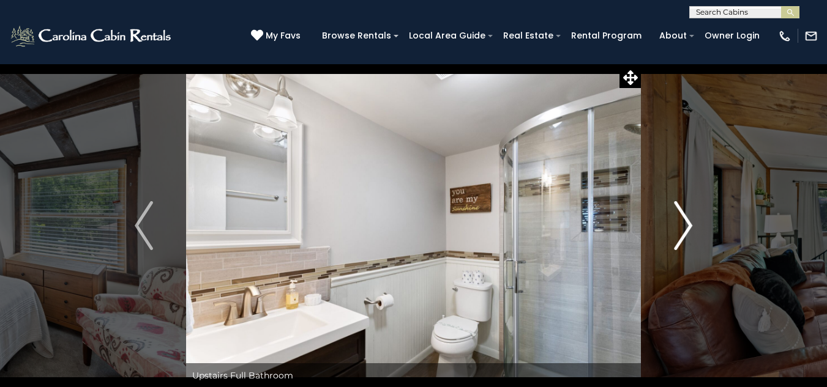
click at [682, 233] on img "Next" at bounding box center [683, 225] width 18 height 49
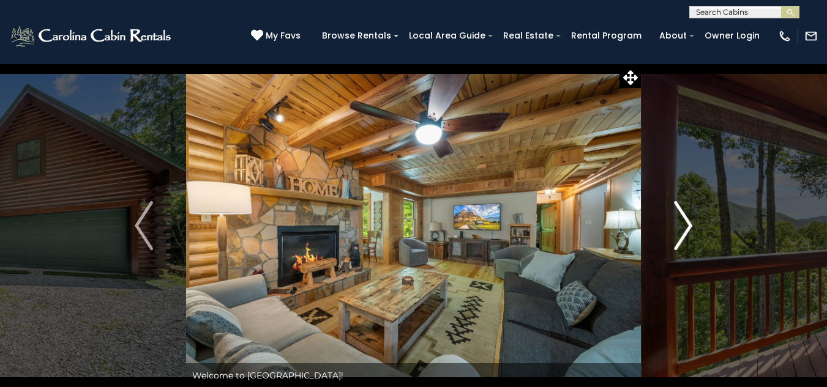
click at [694, 237] on button "Next" at bounding box center [683, 226] width 84 height 324
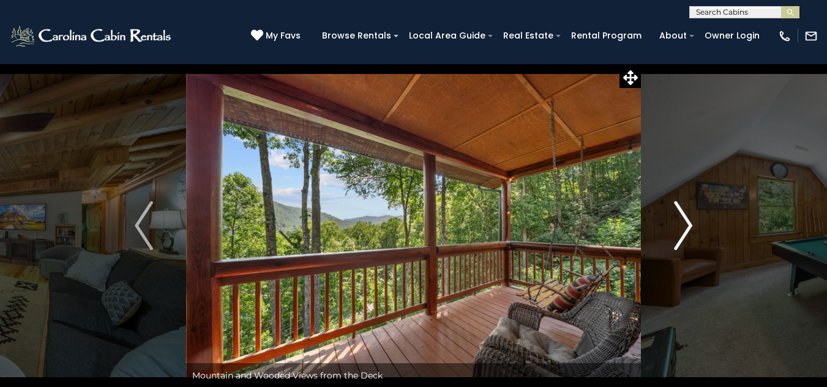
click at [692, 225] on img "Next" at bounding box center [683, 225] width 18 height 49
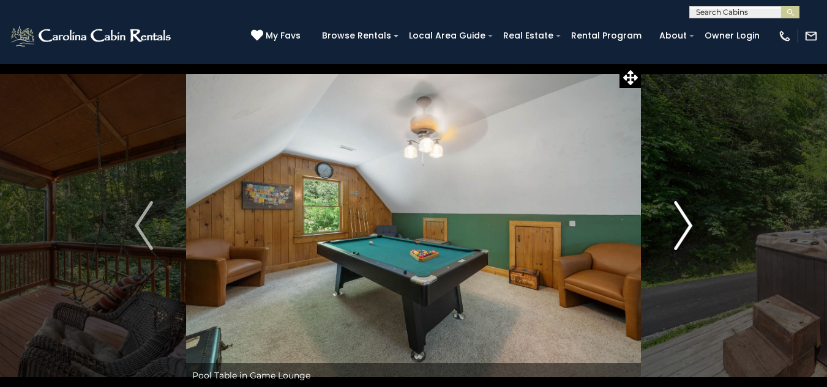
click at [692, 225] on img "Next" at bounding box center [683, 225] width 18 height 49
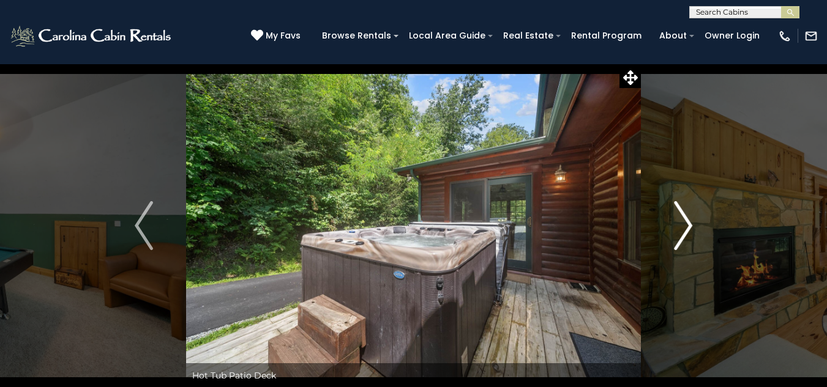
click at [692, 225] on img "Next" at bounding box center [683, 225] width 18 height 49
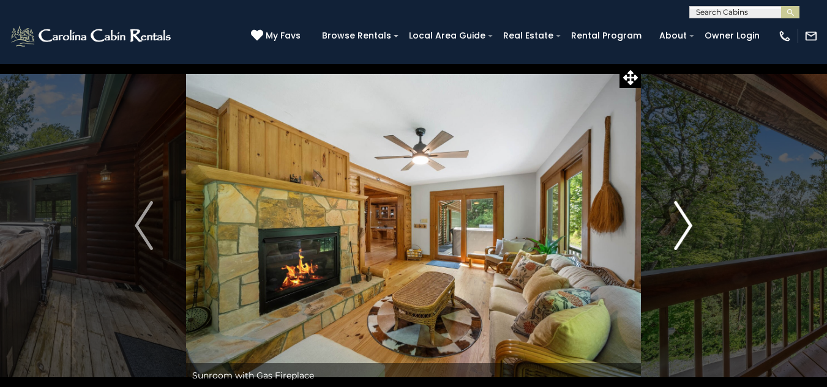
click at [688, 226] on img "Next" at bounding box center [683, 225] width 18 height 49
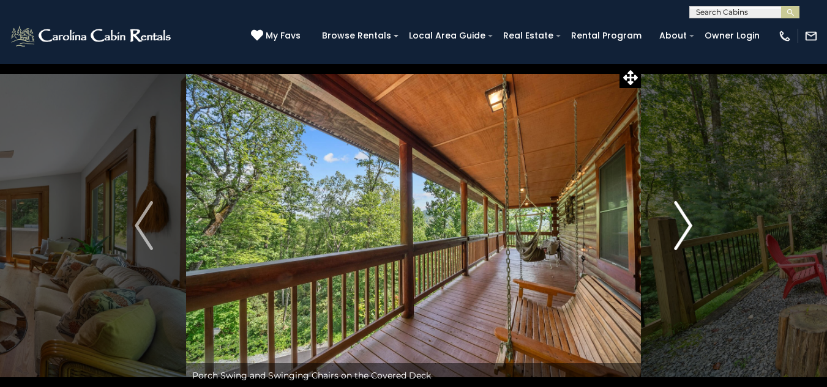
click at [688, 226] on img "Next" at bounding box center [683, 225] width 18 height 49
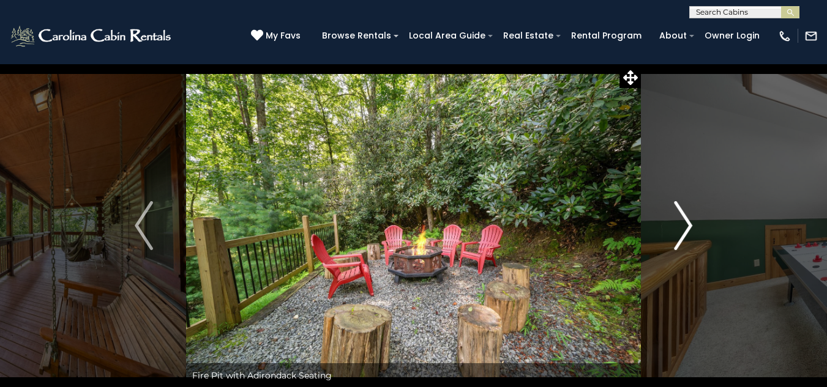
click at [688, 226] on img "Next" at bounding box center [683, 225] width 18 height 49
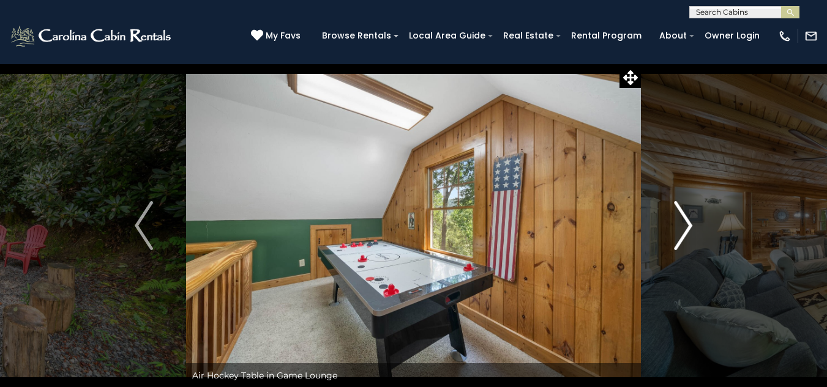
click at [686, 226] on img "Next" at bounding box center [683, 225] width 18 height 49
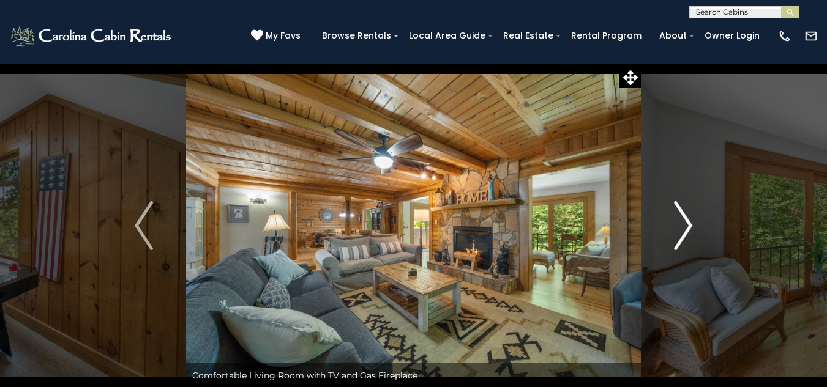
click at [686, 226] on img "Next" at bounding box center [683, 225] width 18 height 49
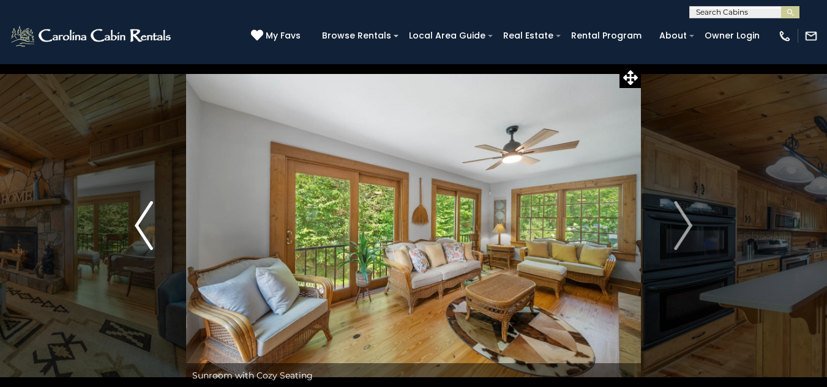
click at [155, 238] on button "Previous" at bounding box center [144, 226] width 84 height 324
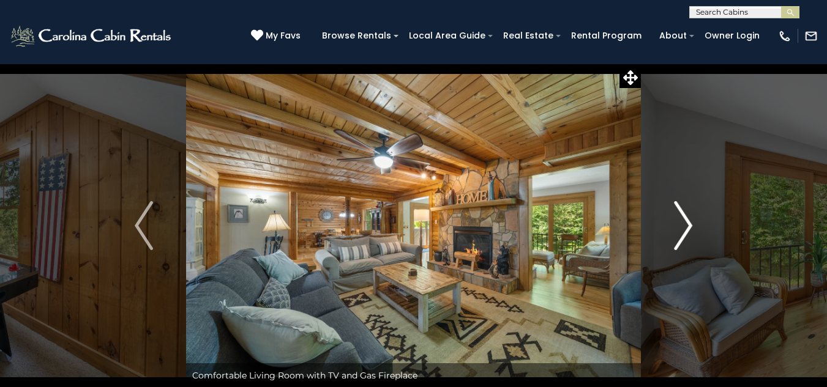
click at [668, 238] on button "Next" at bounding box center [683, 226] width 84 height 324
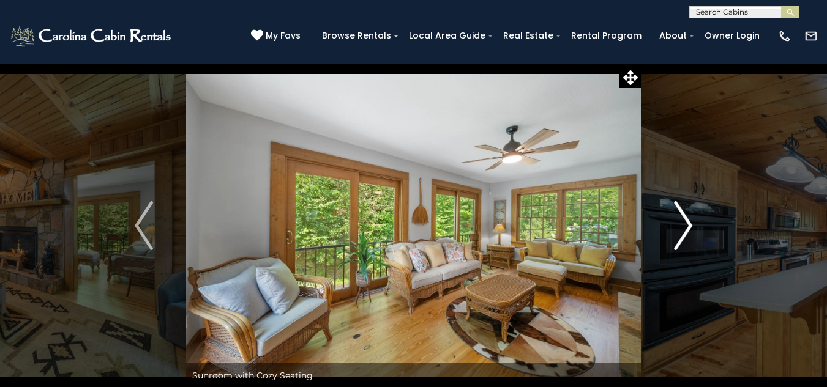
click at [668, 238] on button "Next" at bounding box center [683, 226] width 84 height 324
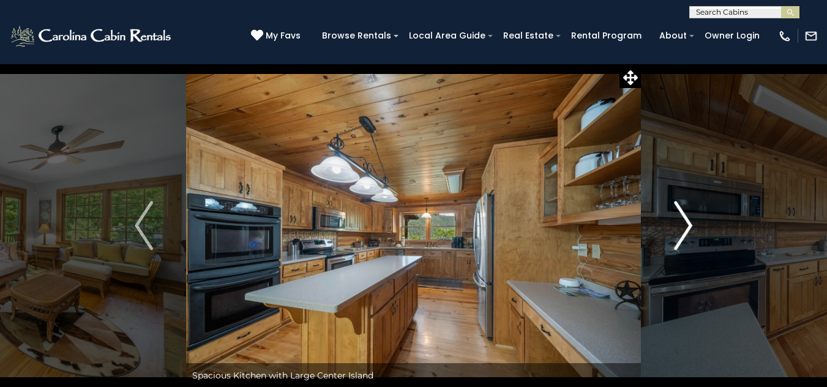
click at [682, 232] on img "Next" at bounding box center [683, 225] width 18 height 49
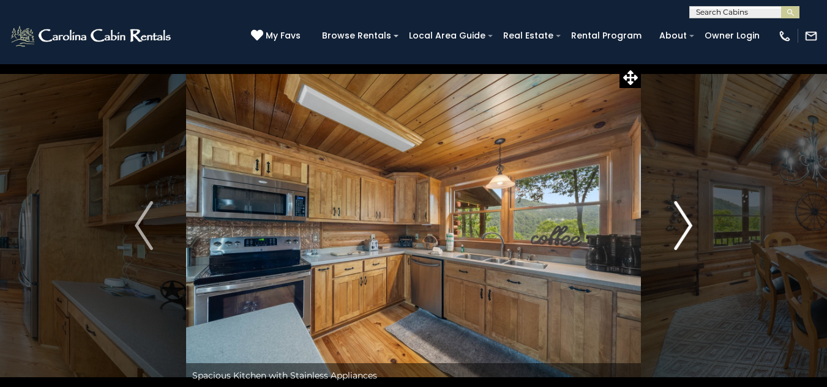
click at [683, 232] on img "Next" at bounding box center [683, 225] width 18 height 49
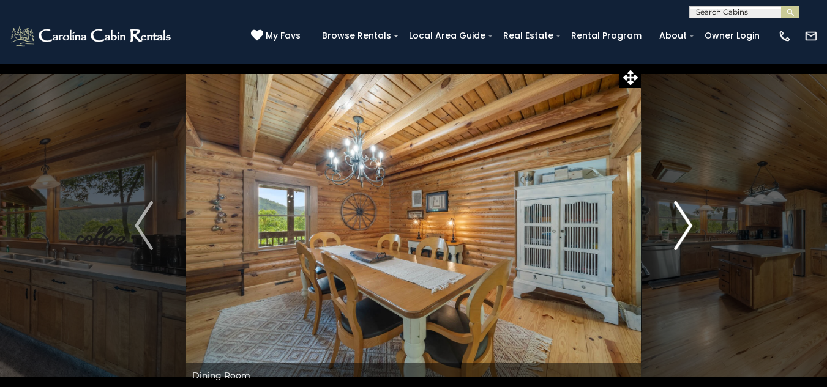
click at [683, 232] on img "Next" at bounding box center [683, 225] width 18 height 49
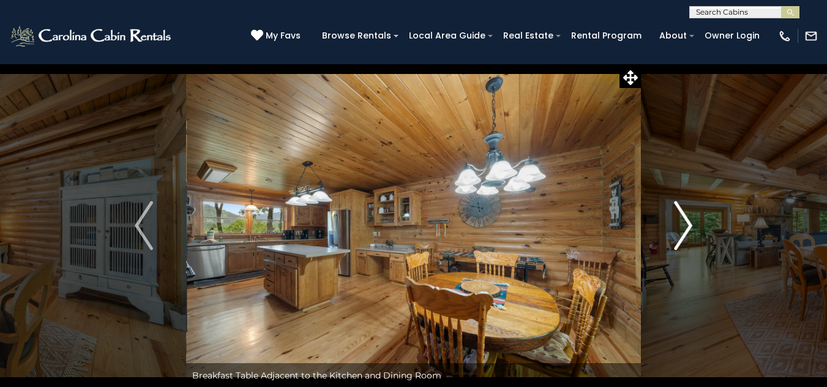
click at [695, 232] on button "Next" at bounding box center [683, 226] width 84 height 324
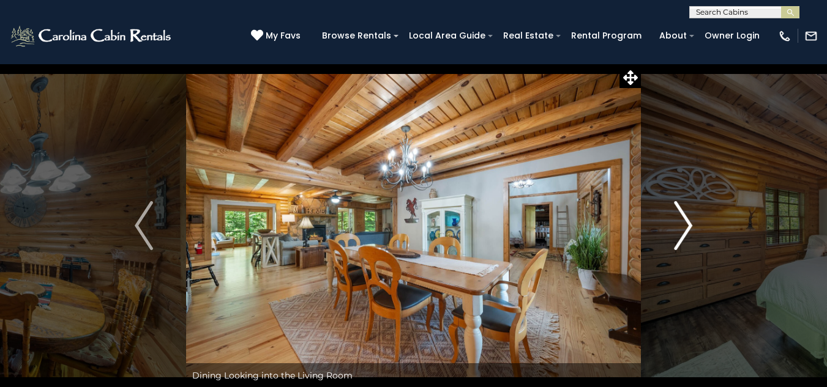
click at [691, 231] on img "Next" at bounding box center [683, 225] width 18 height 49
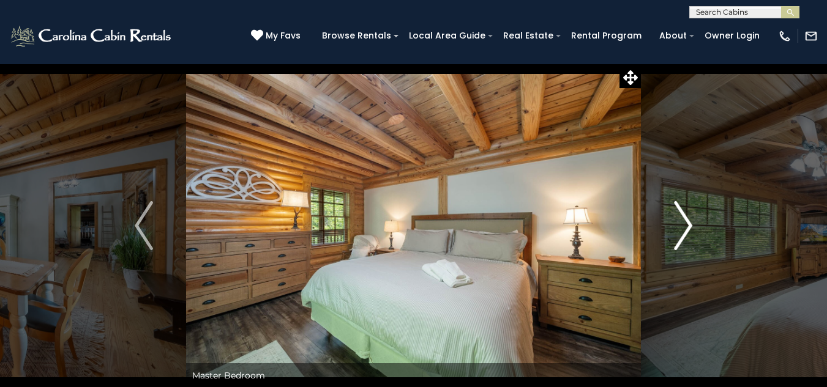
click at [676, 231] on img "Next" at bounding box center [683, 225] width 18 height 49
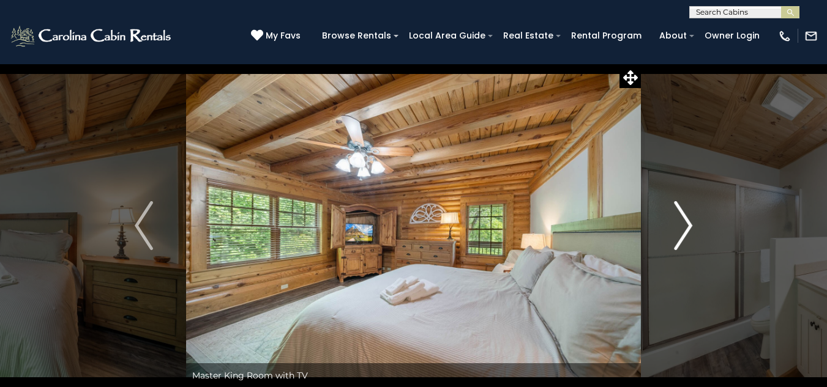
click at [680, 237] on img "Next" at bounding box center [683, 225] width 18 height 49
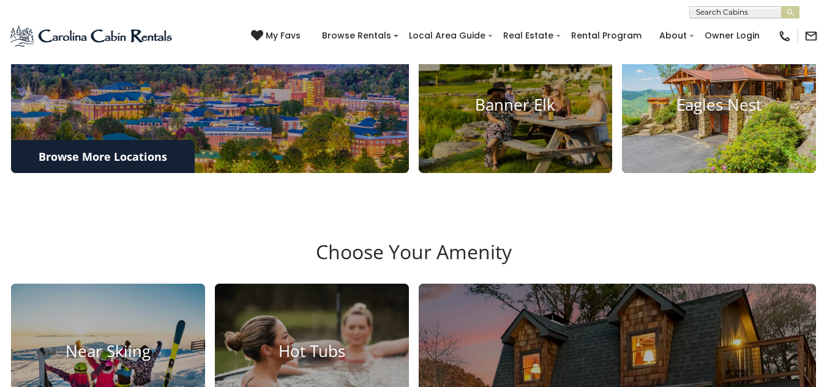
scroll to position [551, 0]
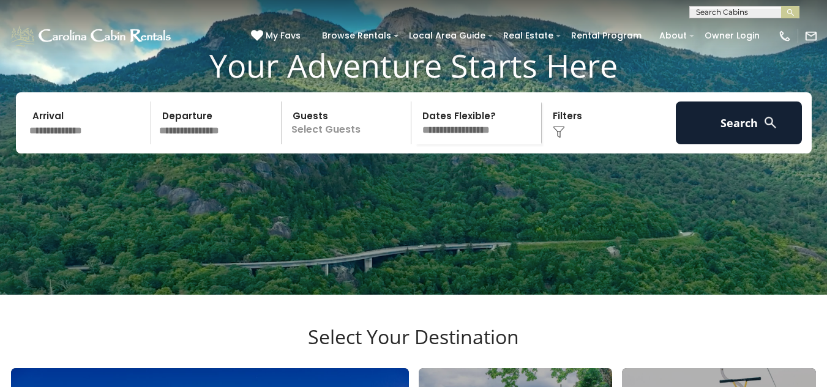
scroll to position [122, 0]
